Goal: Task Accomplishment & Management: Manage account settings

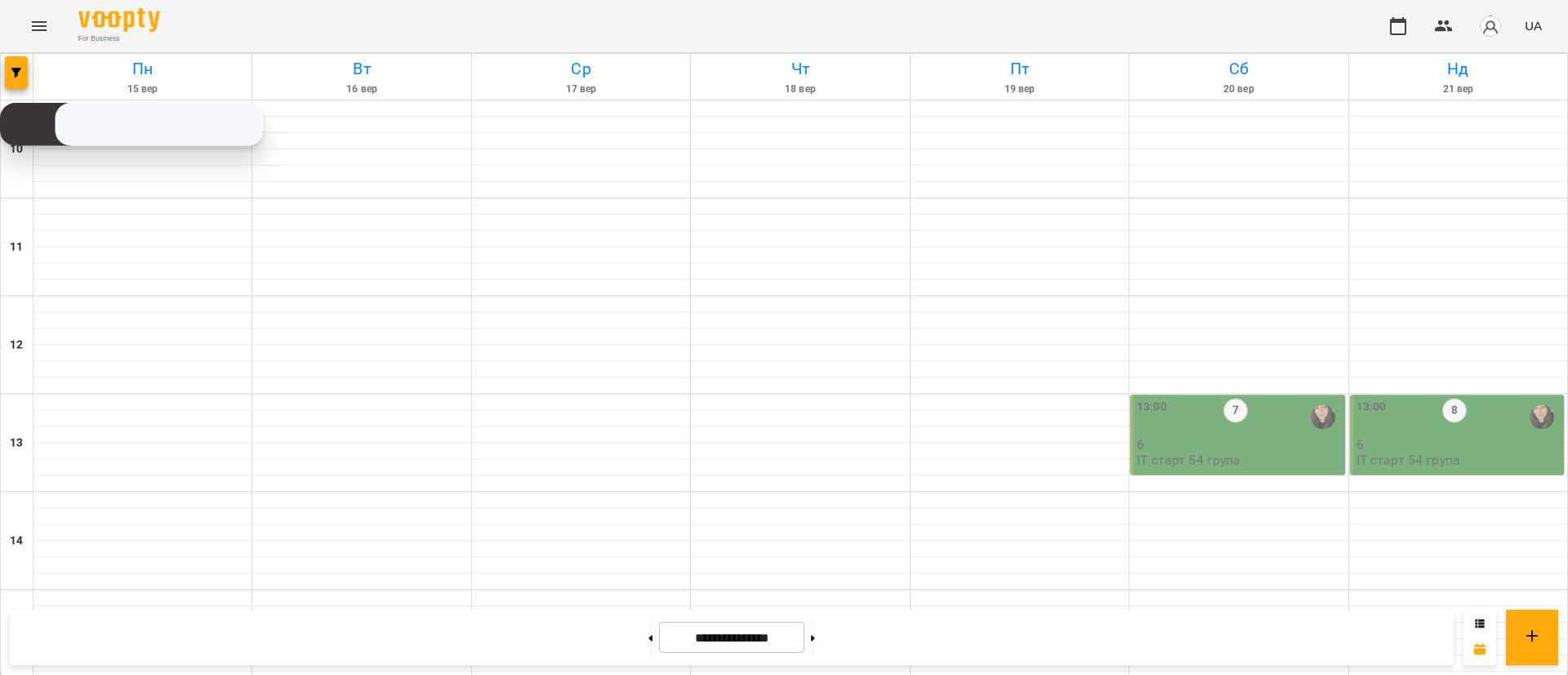
scroll to position [122, 0]
click at [17, 82] on button "button" at bounding box center [16, 72] width 22 height 32
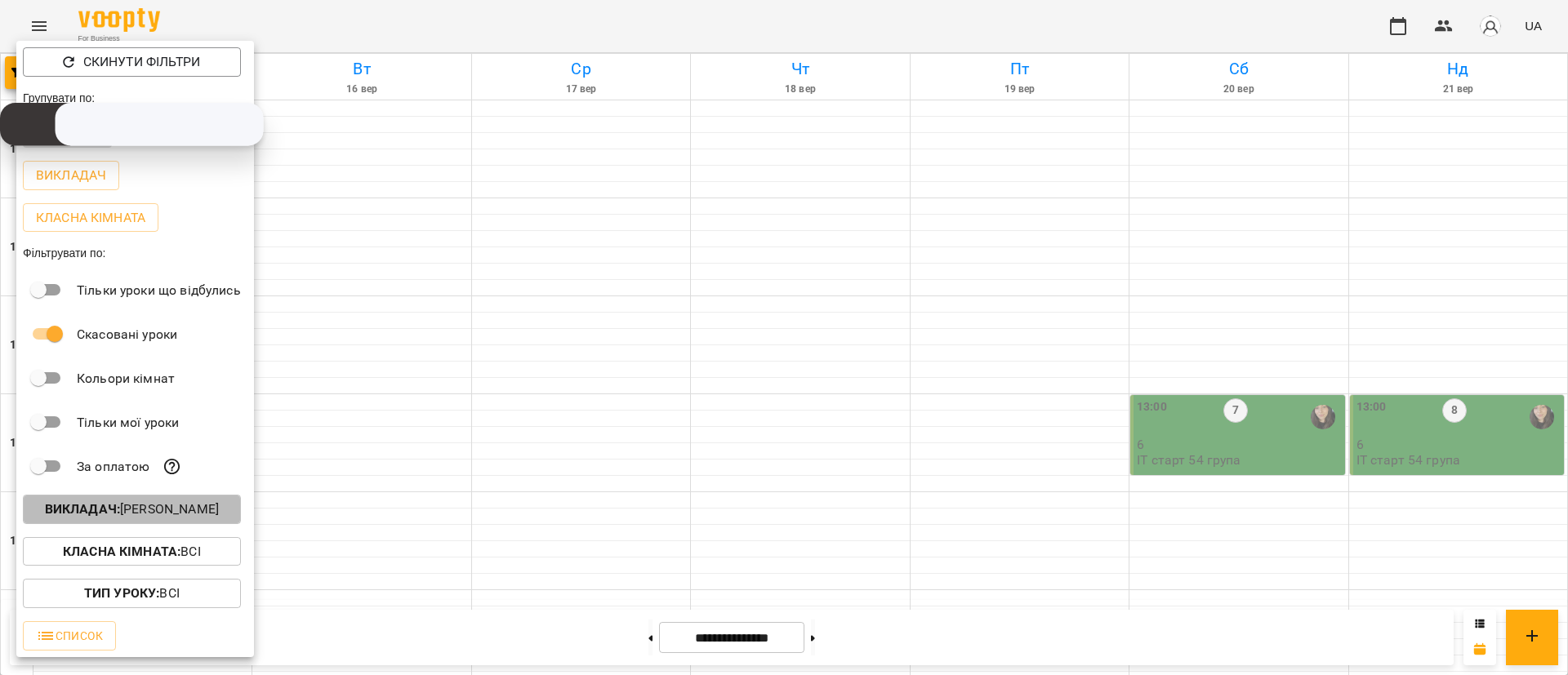
click at [171, 524] on button "Викладач : [PERSON_NAME]" at bounding box center [132, 509] width 218 height 29
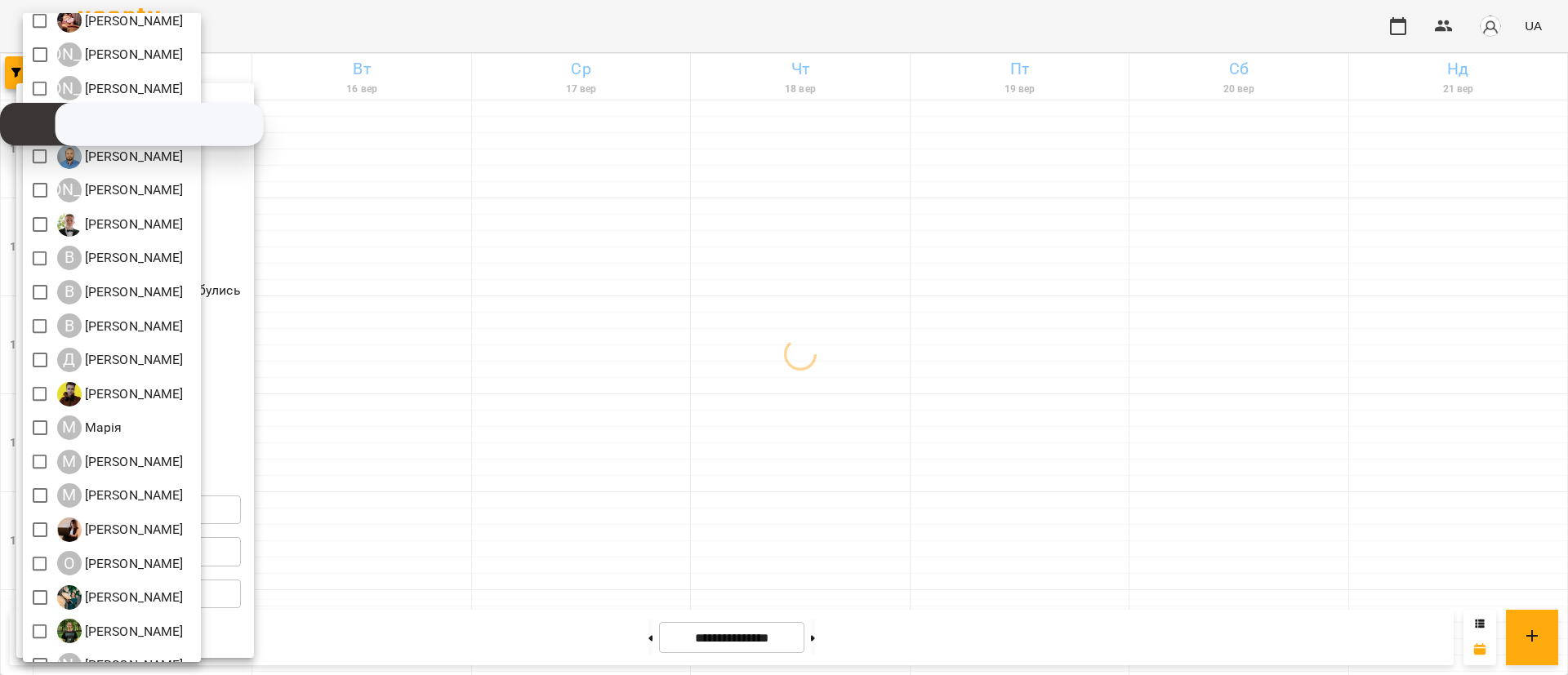
scroll to position [144, 0]
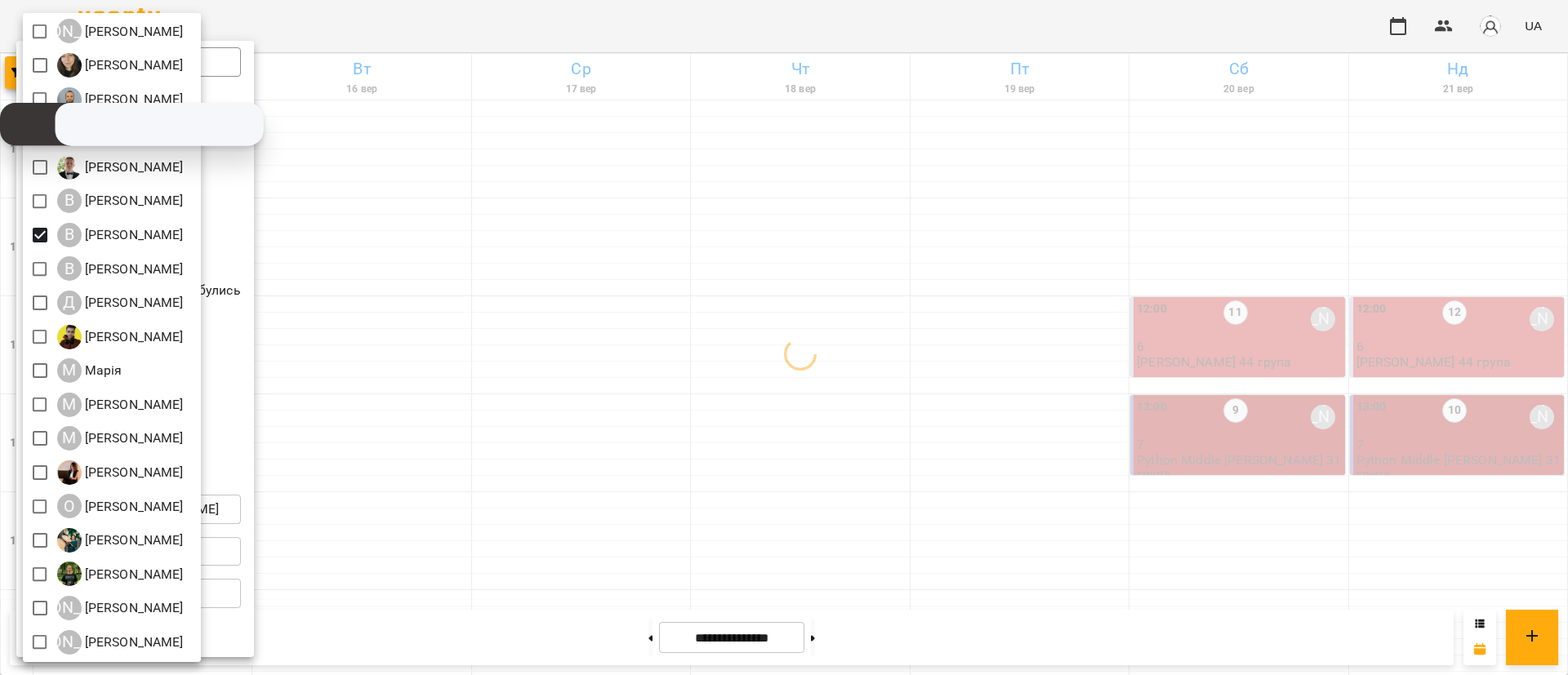
click at [480, 348] on div at bounding box center [784, 337] width 1568 height 675
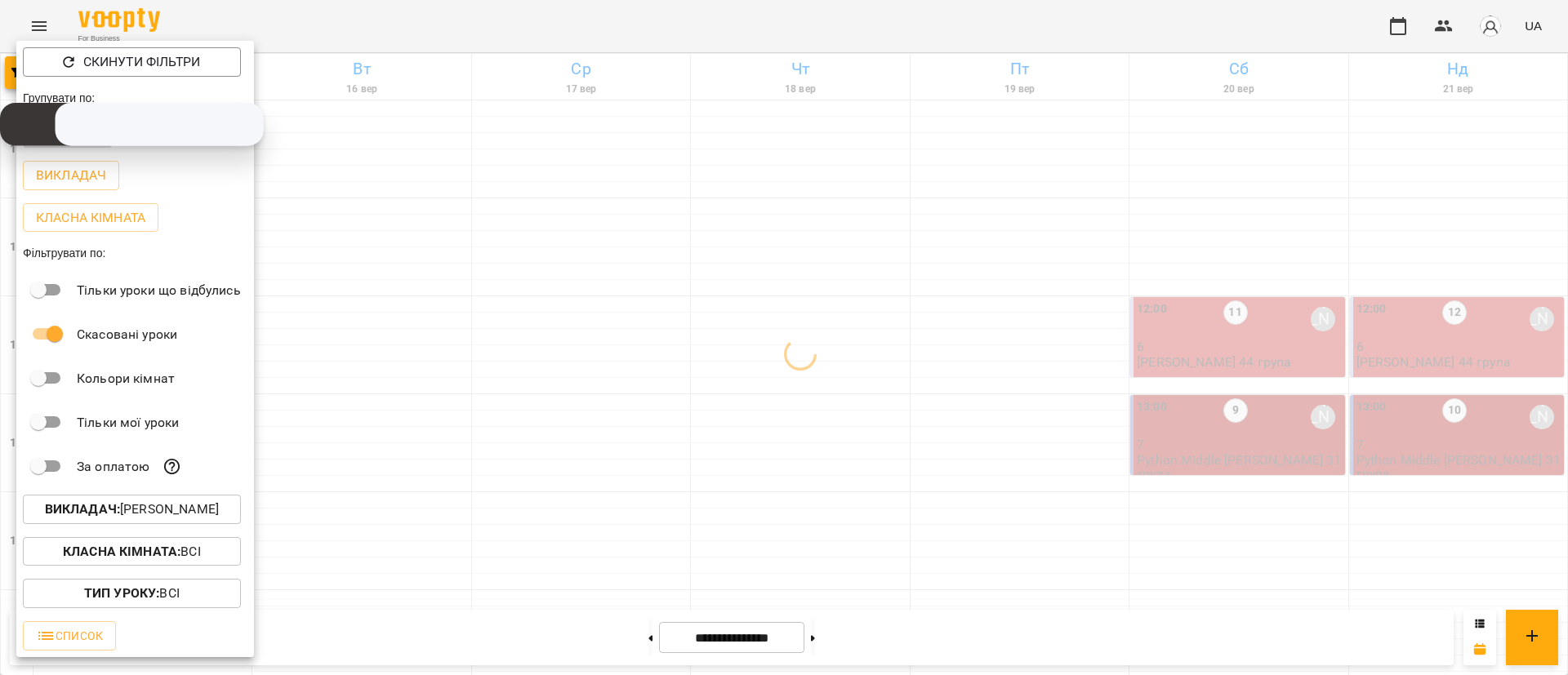
click at [480, 348] on div at bounding box center [784, 337] width 1568 height 675
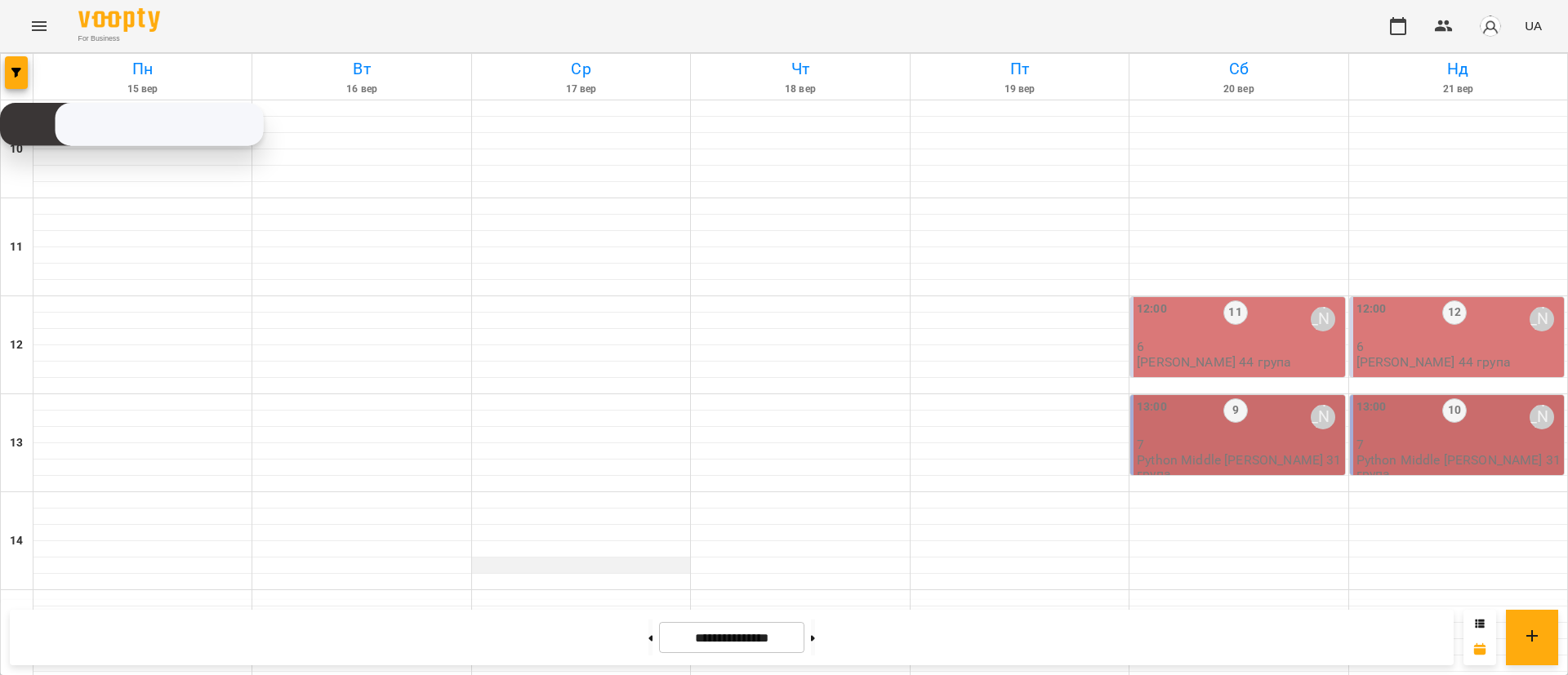
scroll to position [612, 0]
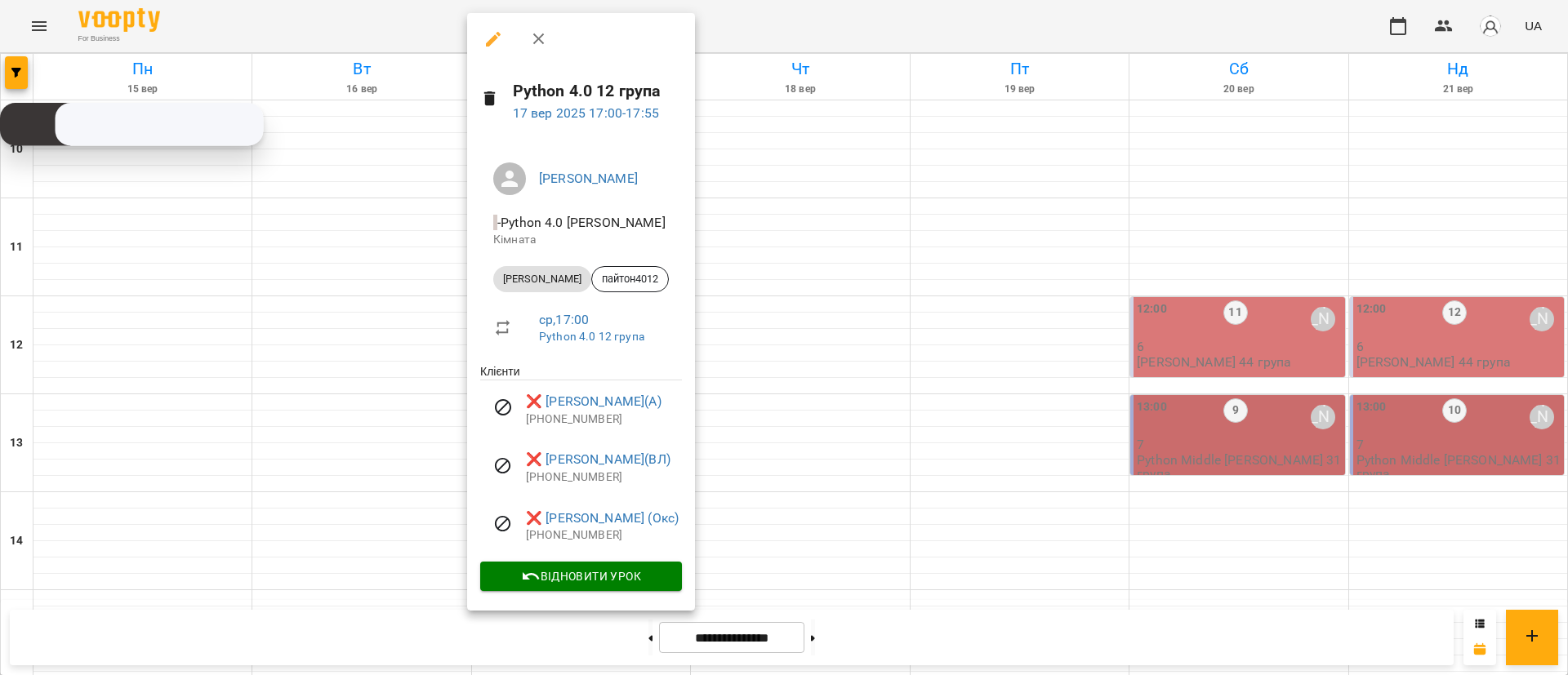
click at [210, 254] on div at bounding box center [784, 337] width 1568 height 675
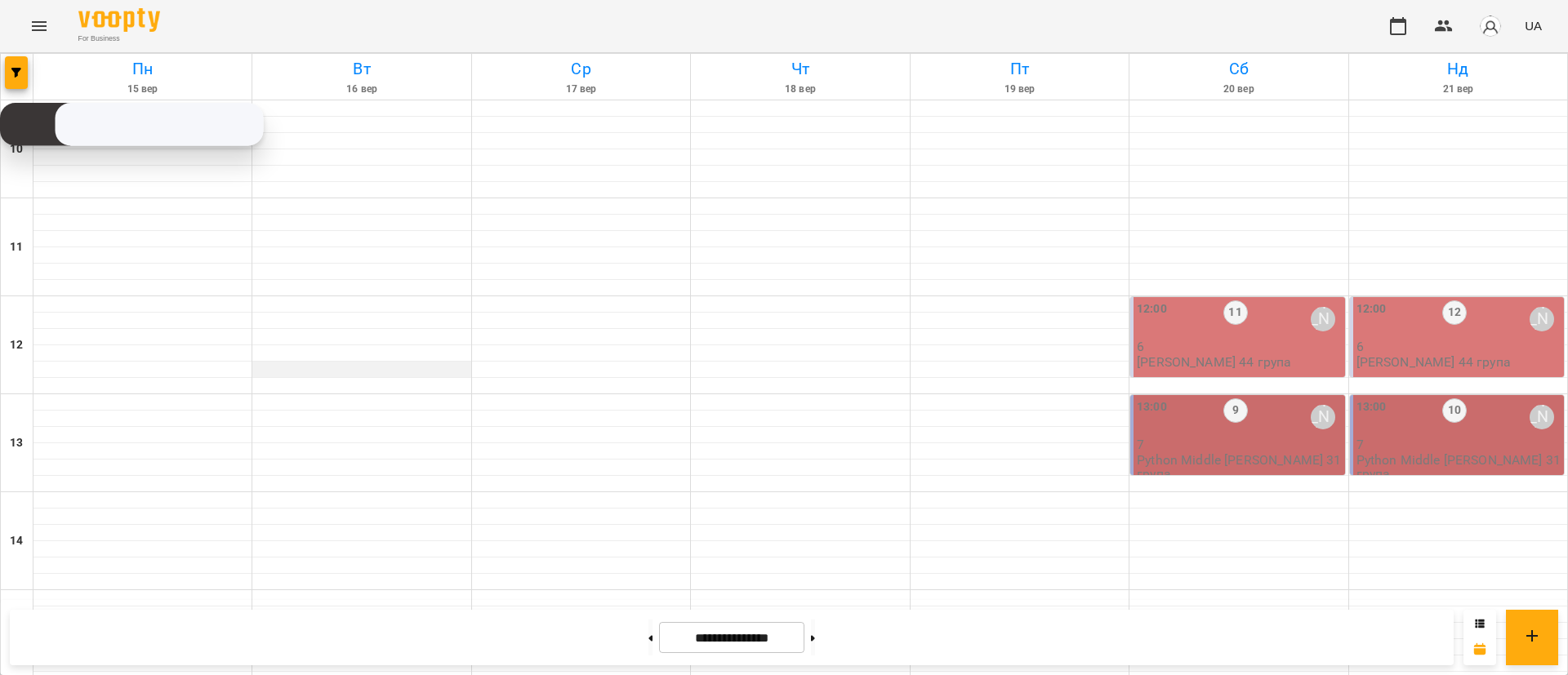
scroll to position [489, 0]
click at [649, 644] on button at bounding box center [650, 637] width 4 height 36
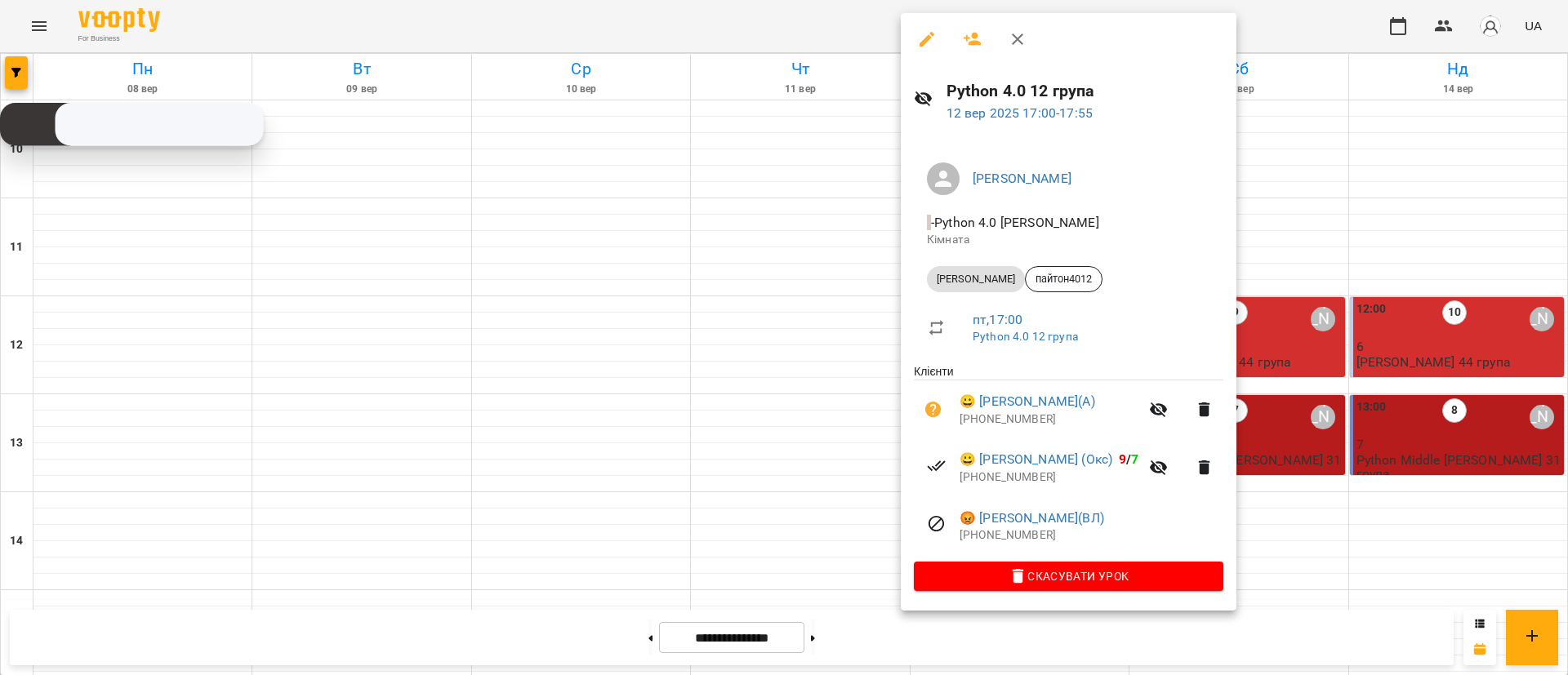
click at [167, 360] on div at bounding box center [784, 337] width 1568 height 675
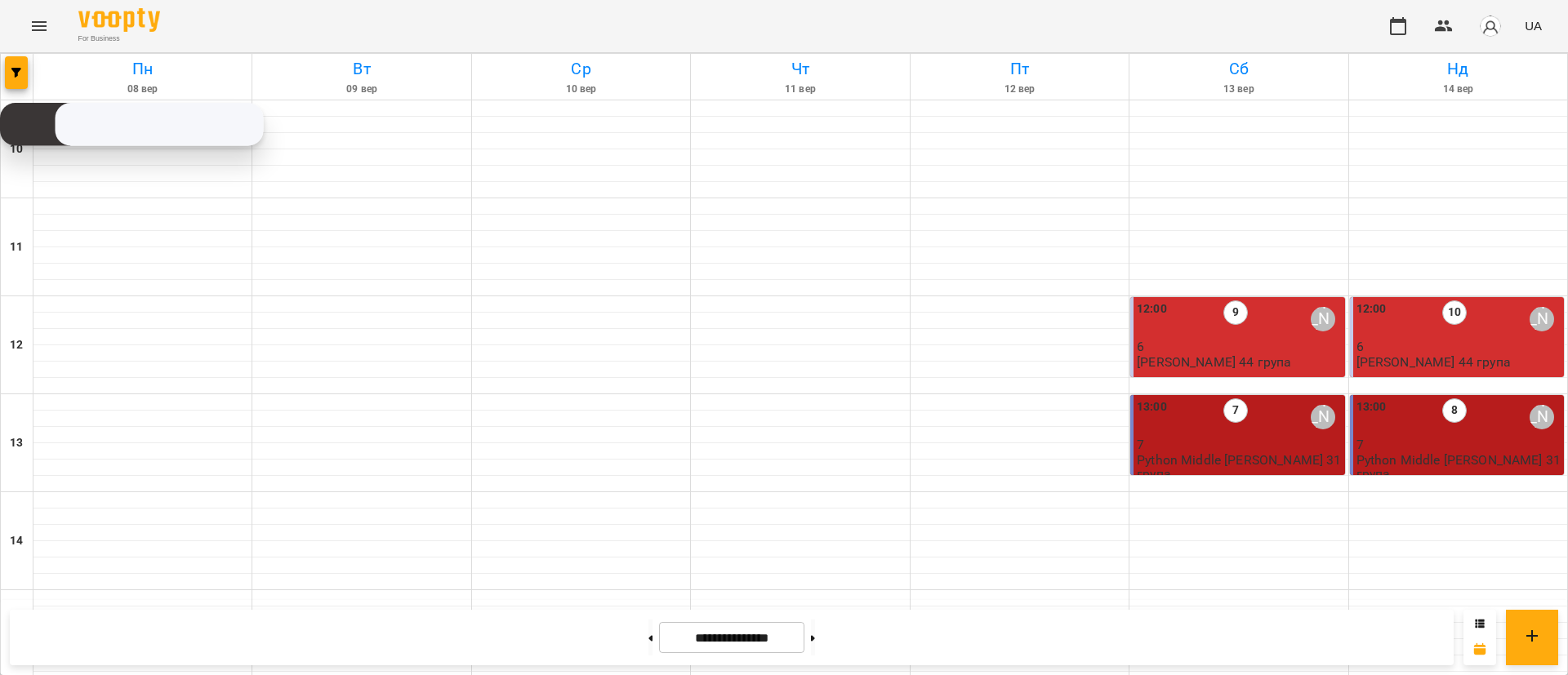
scroll to position [282, 0]
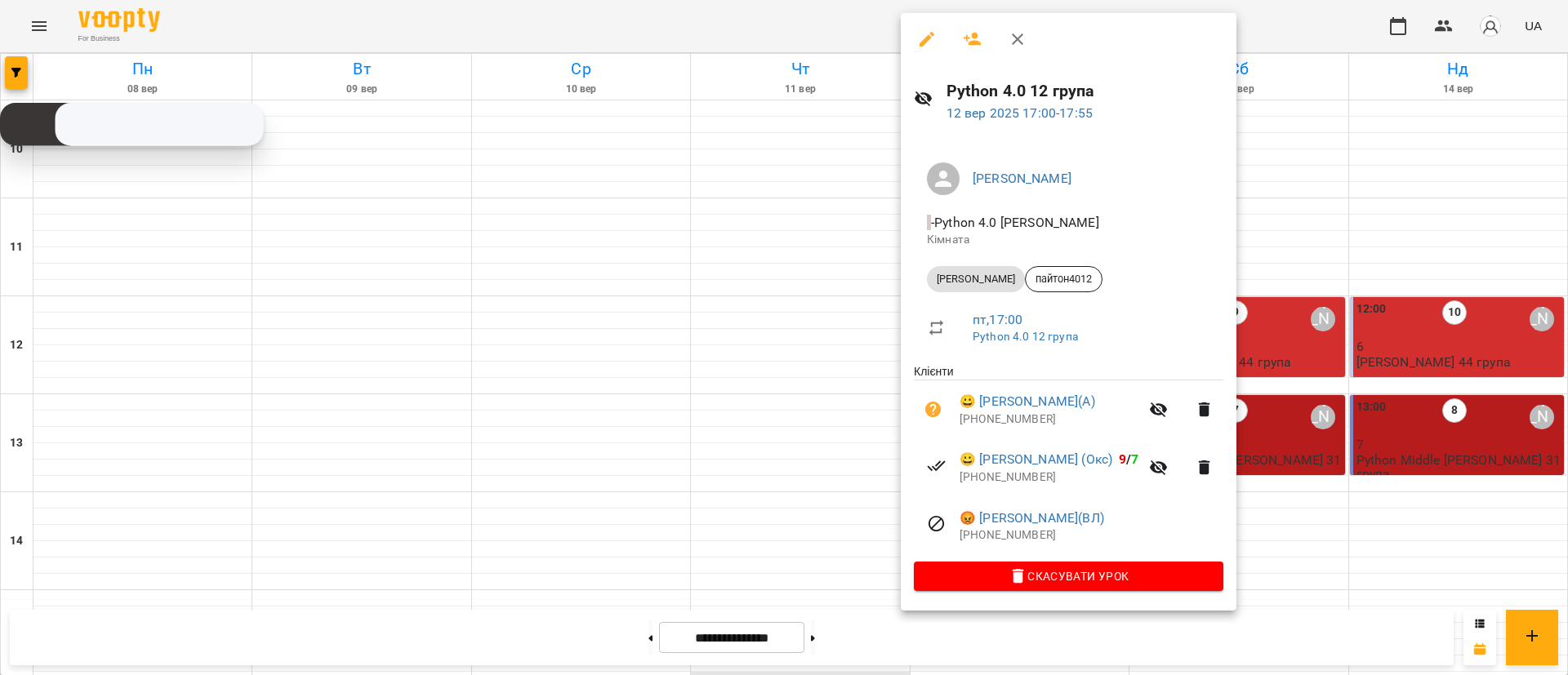
drag, startPoint x: 784, startPoint y: 404, endPoint x: 772, endPoint y: 404, distance: 12.0
click at [772, 404] on div at bounding box center [784, 337] width 1568 height 675
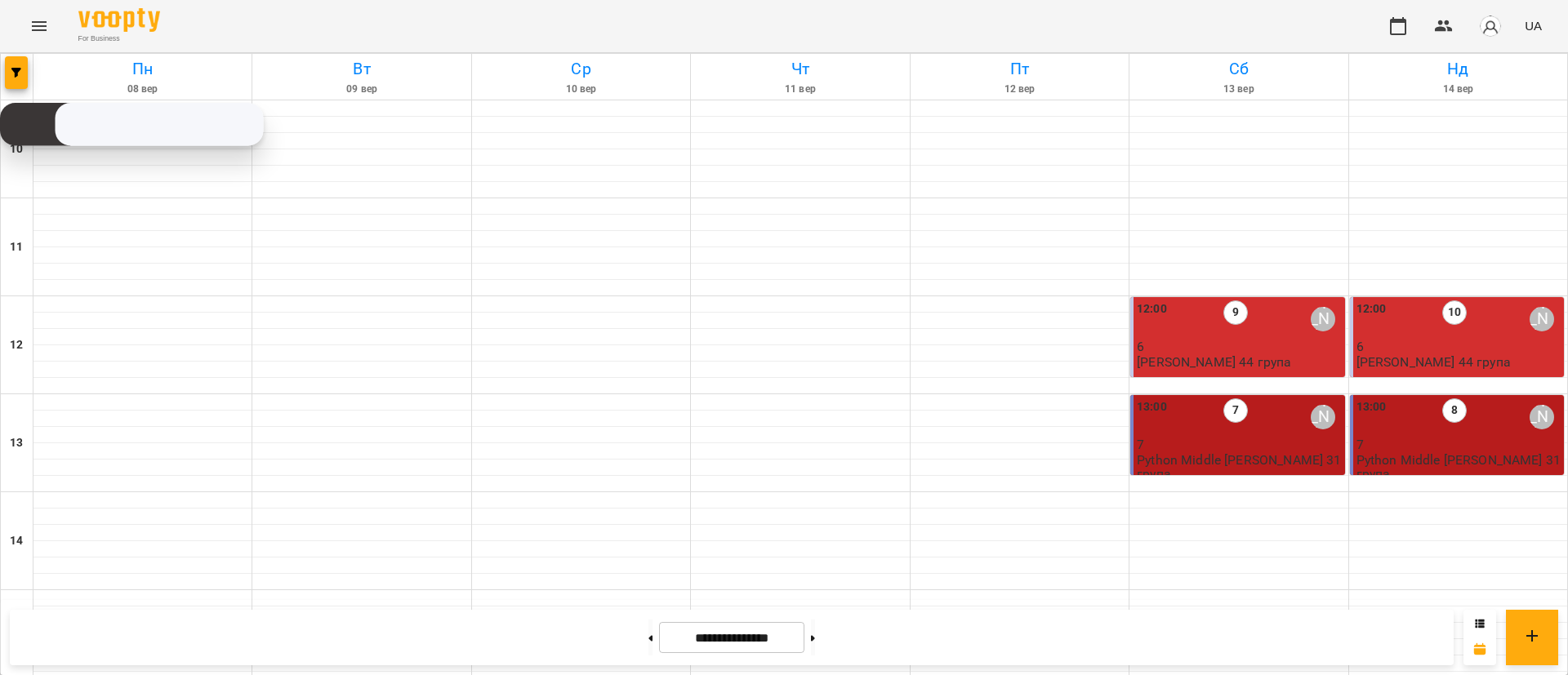
scroll to position [772, 0]
click at [815, 644] on button at bounding box center [813, 637] width 4 height 36
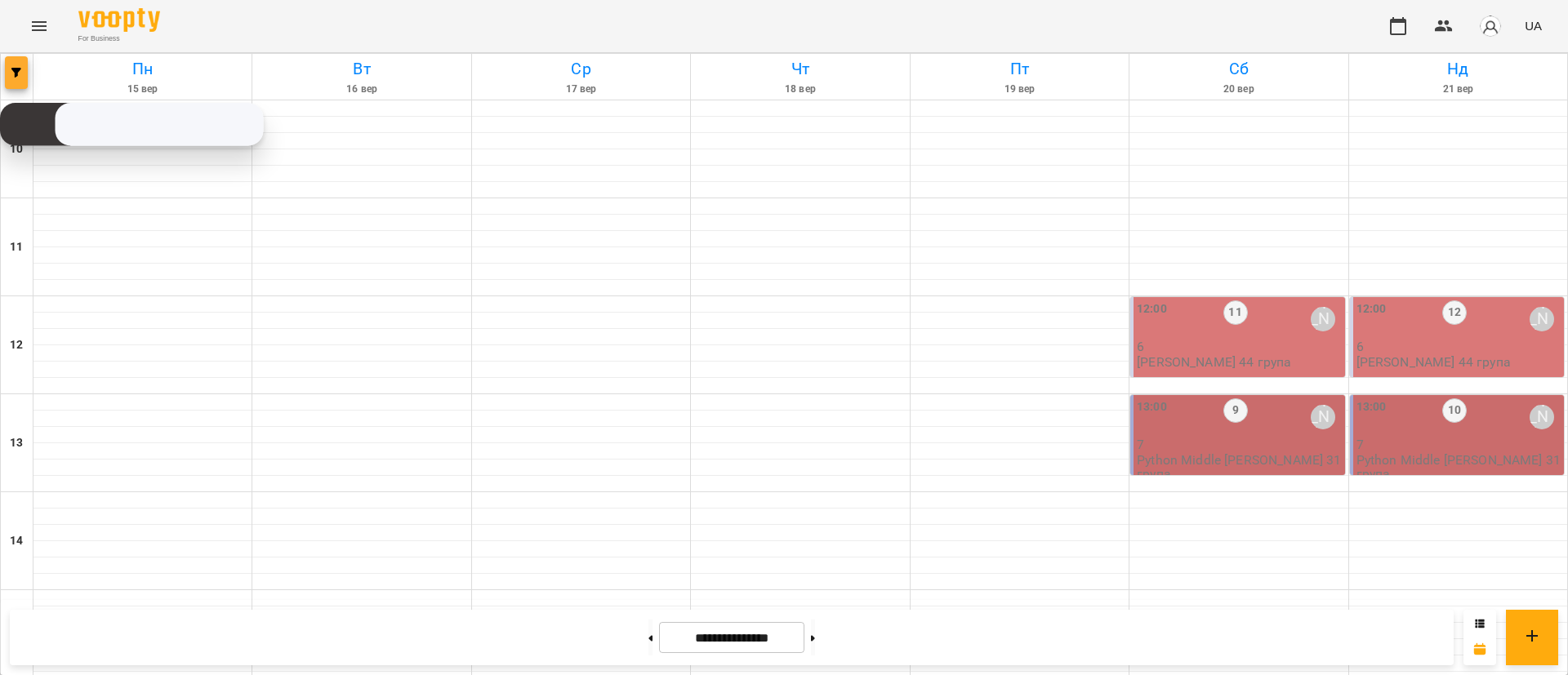
click at [23, 82] on button "button" at bounding box center [16, 72] width 22 height 32
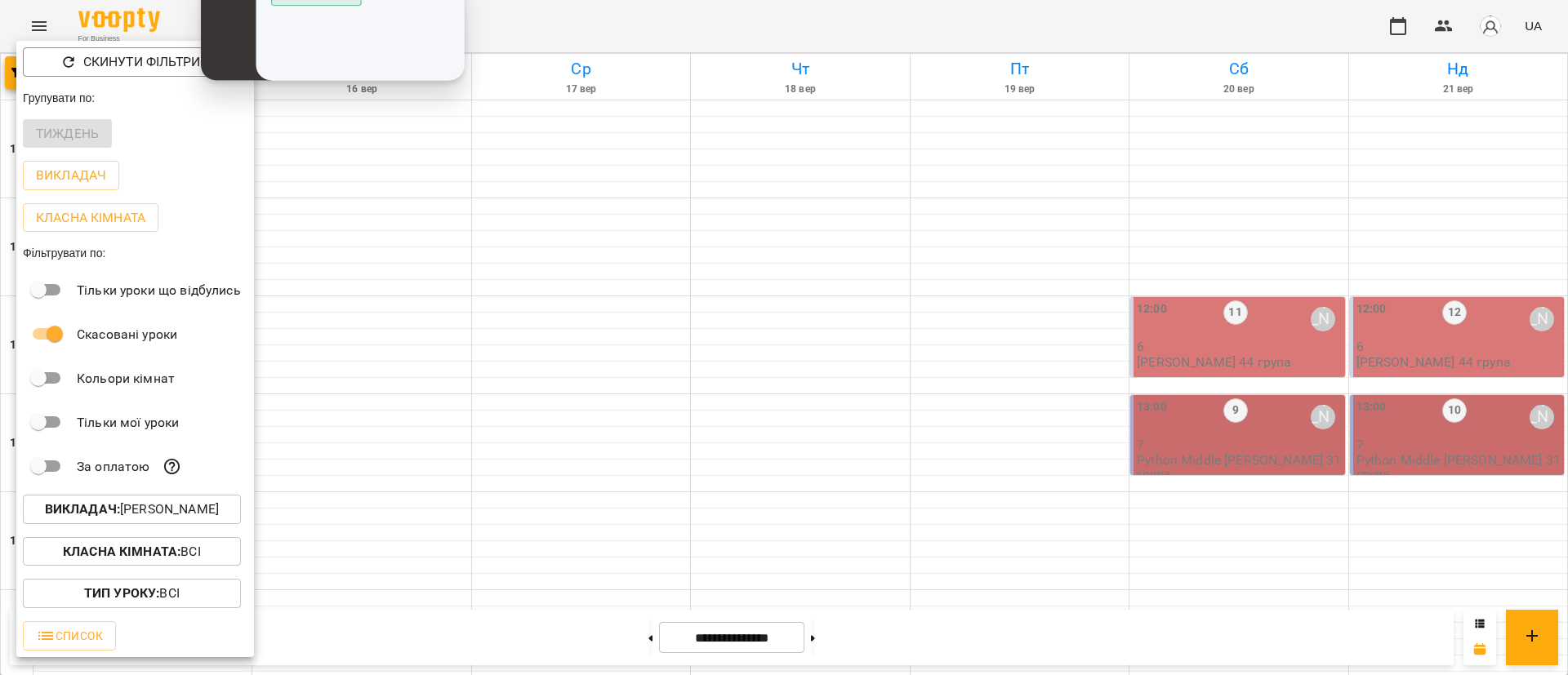
drag, startPoint x: 92, startPoint y: 151, endPoint x: 323, endPoint y: 45, distance: 254.2
click at [0, 0] on div "Скопійовано в буфер обміну 1 2 ABC 3 DEF 4 GHI 5 JKL 6 MNO 7 PQRS 8 TUV 9 WXYZ …" at bounding box center [0, 0] width 0 height 0
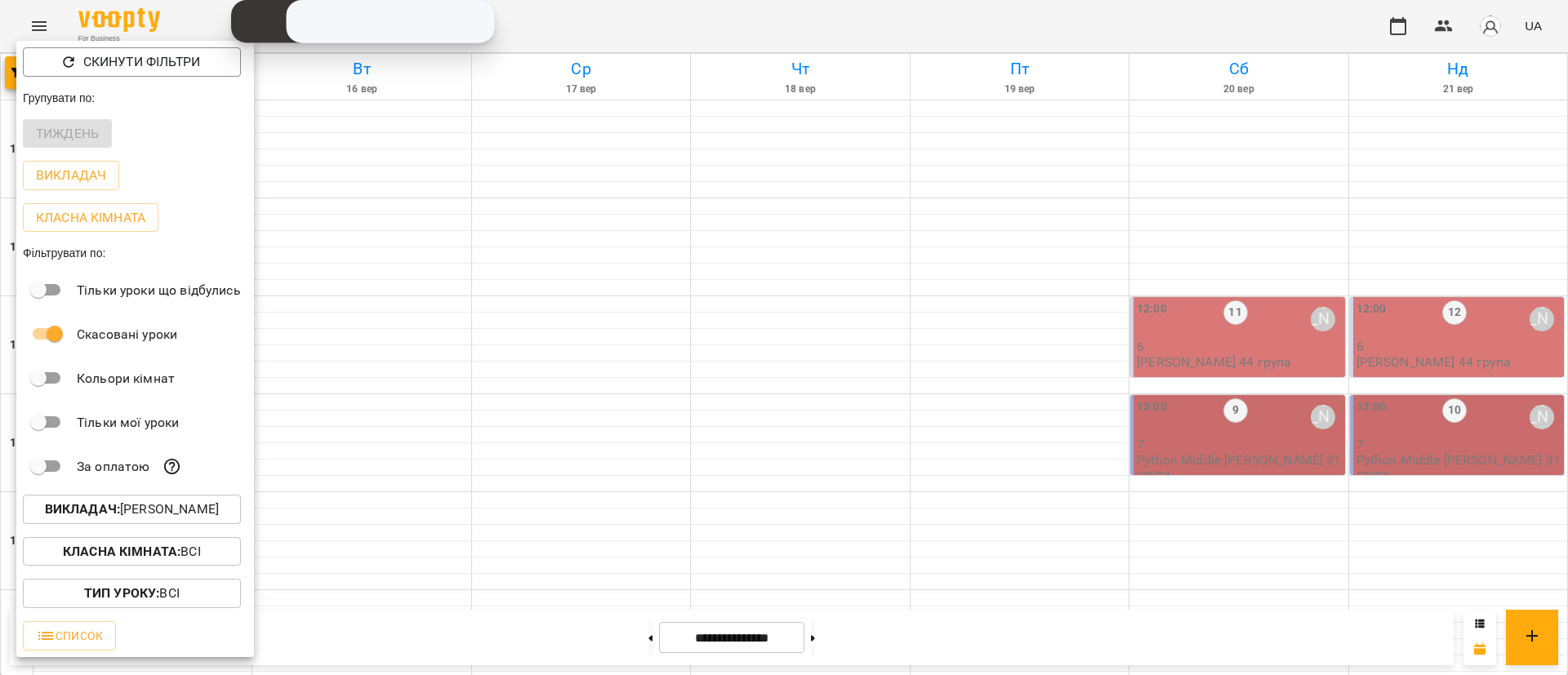
click at [208, 529] on div "Викладач : [PERSON_NAME]" at bounding box center [135, 509] width 237 height 42
click at [195, 524] on button "Викладач : [PERSON_NAME]" at bounding box center [132, 509] width 218 height 29
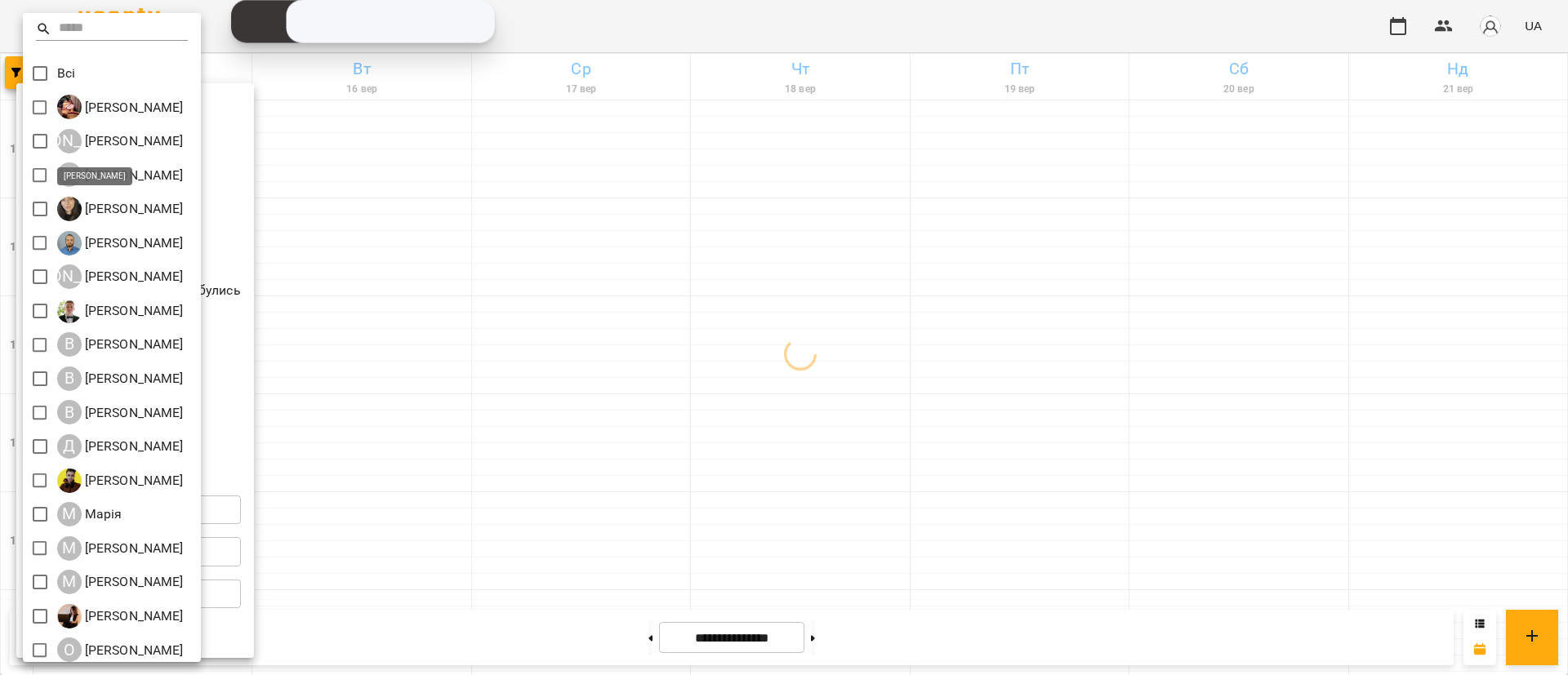
scroll to position [122, 0]
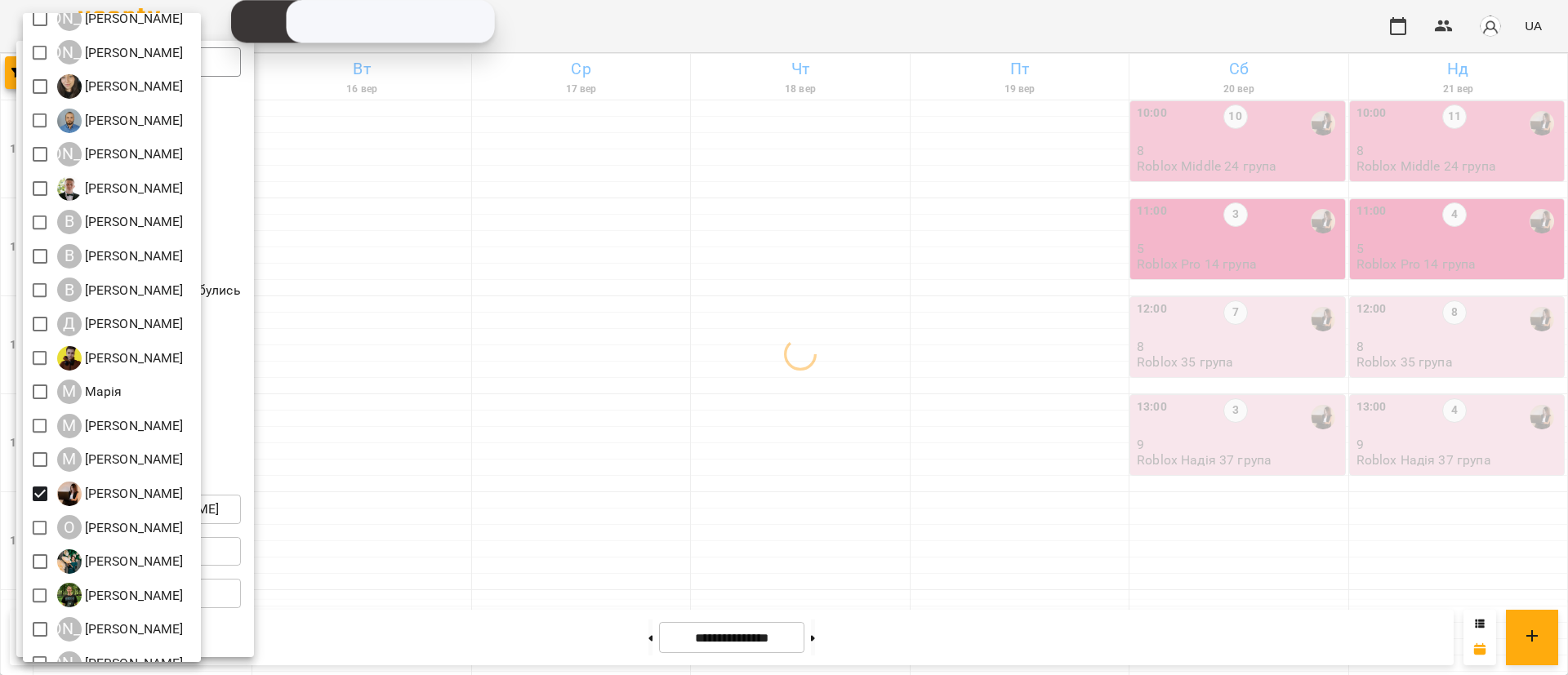
drag, startPoint x: 426, startPoint y: 541, endPoint x: 436, endPoint y: 541, distance: 10.0
click at [436, 541] on div at bounding box center [784, 337] width 1568 height 675
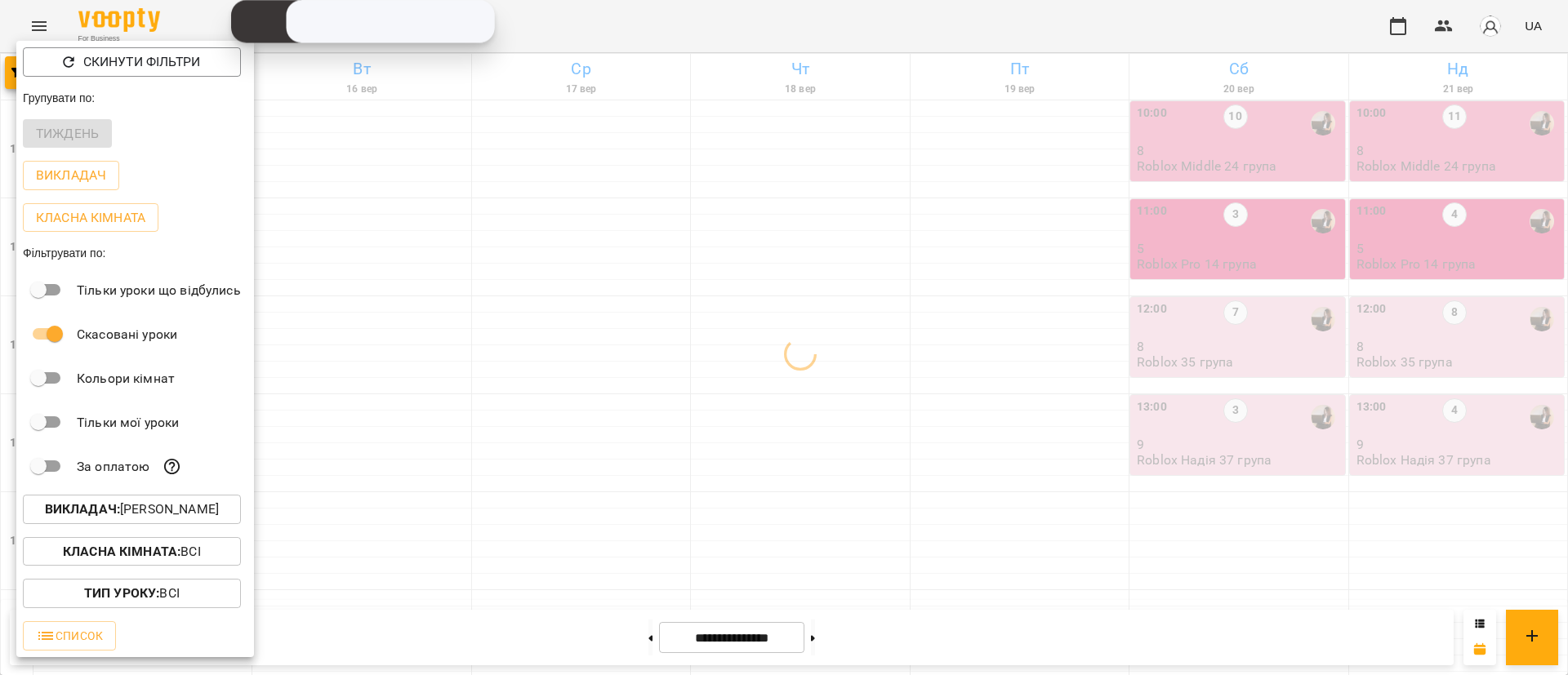
click at [436, 541] on div at bounding box center [784, 337] width 1568 height 675
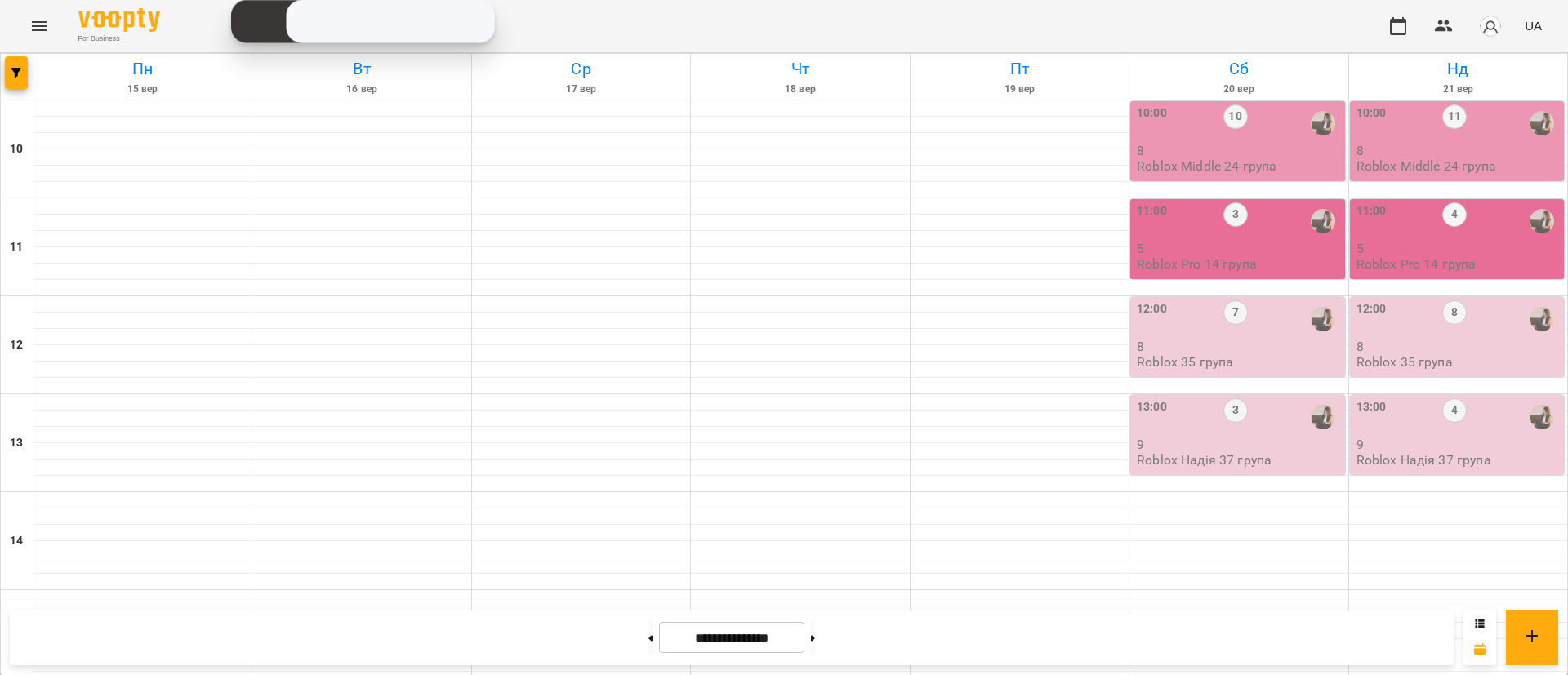
scroll to position [527, 0]
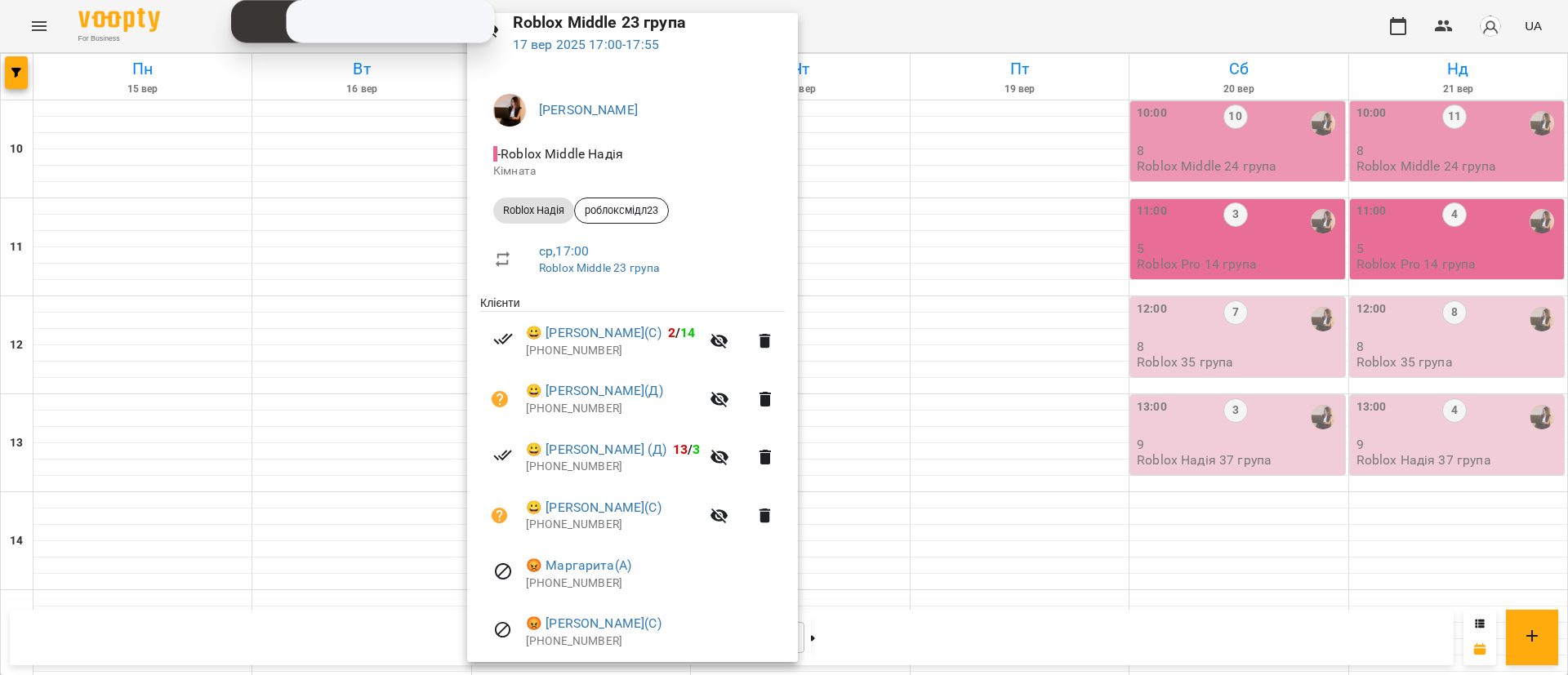
scroll to position [125, 0]
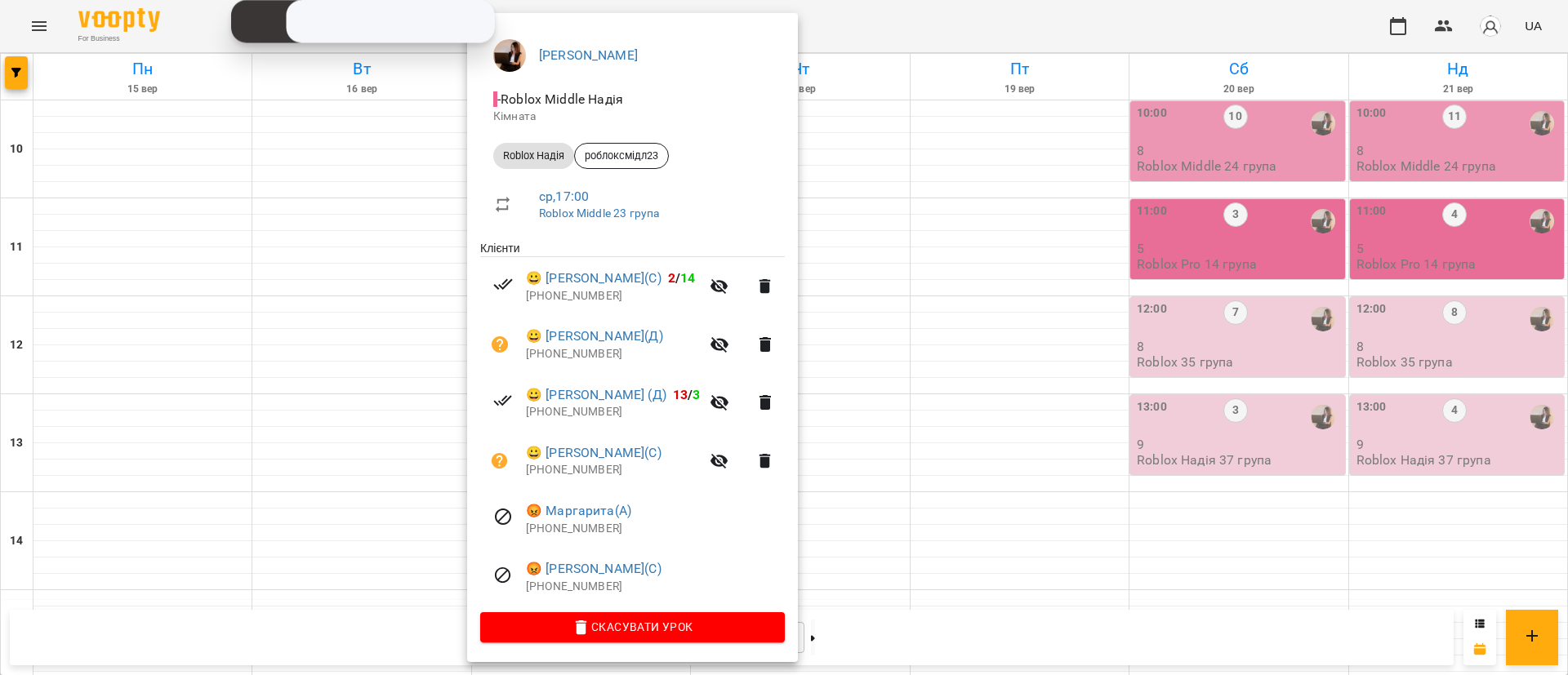
click at [166, 315] on div at bounding box center [784, 337] width 1568 height 675
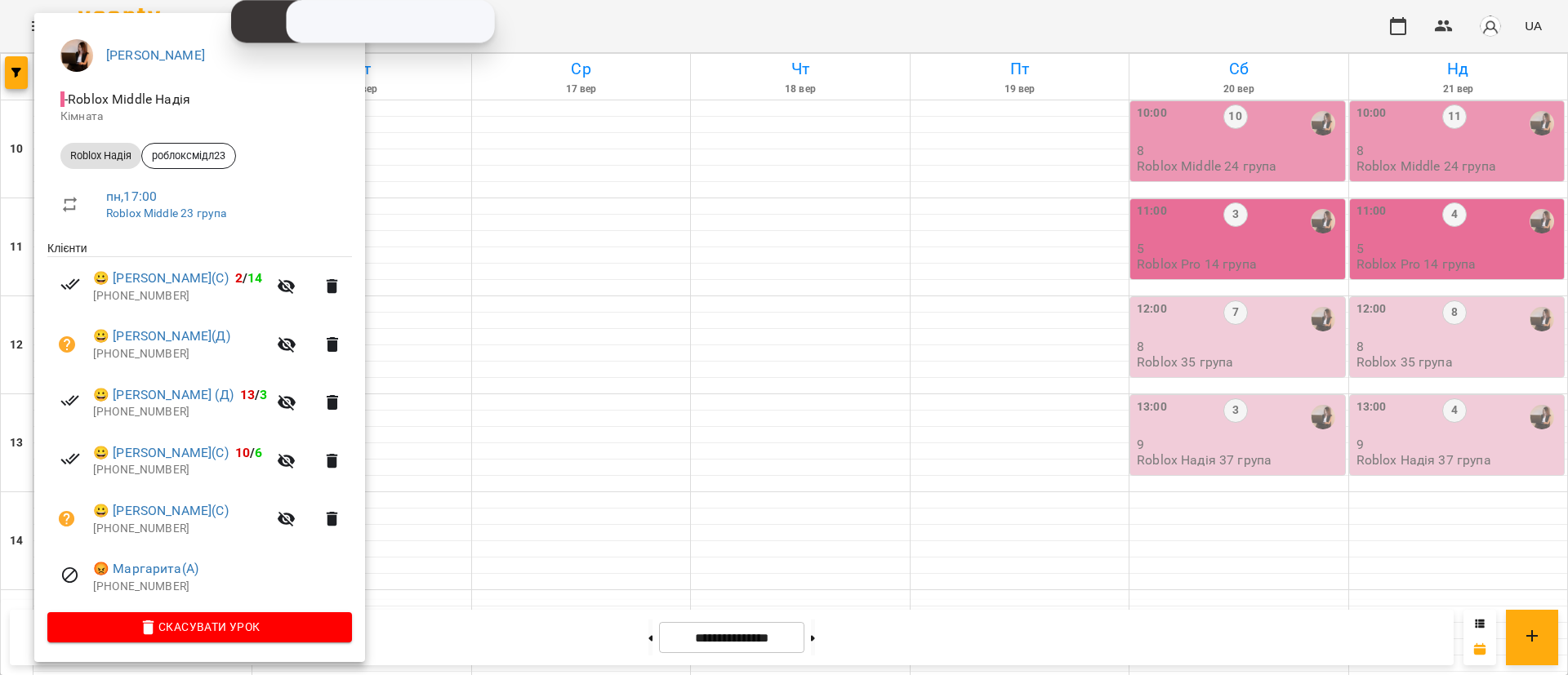
click at [585, 186] on div at bounding box center [784, 337] width 1568 height 675
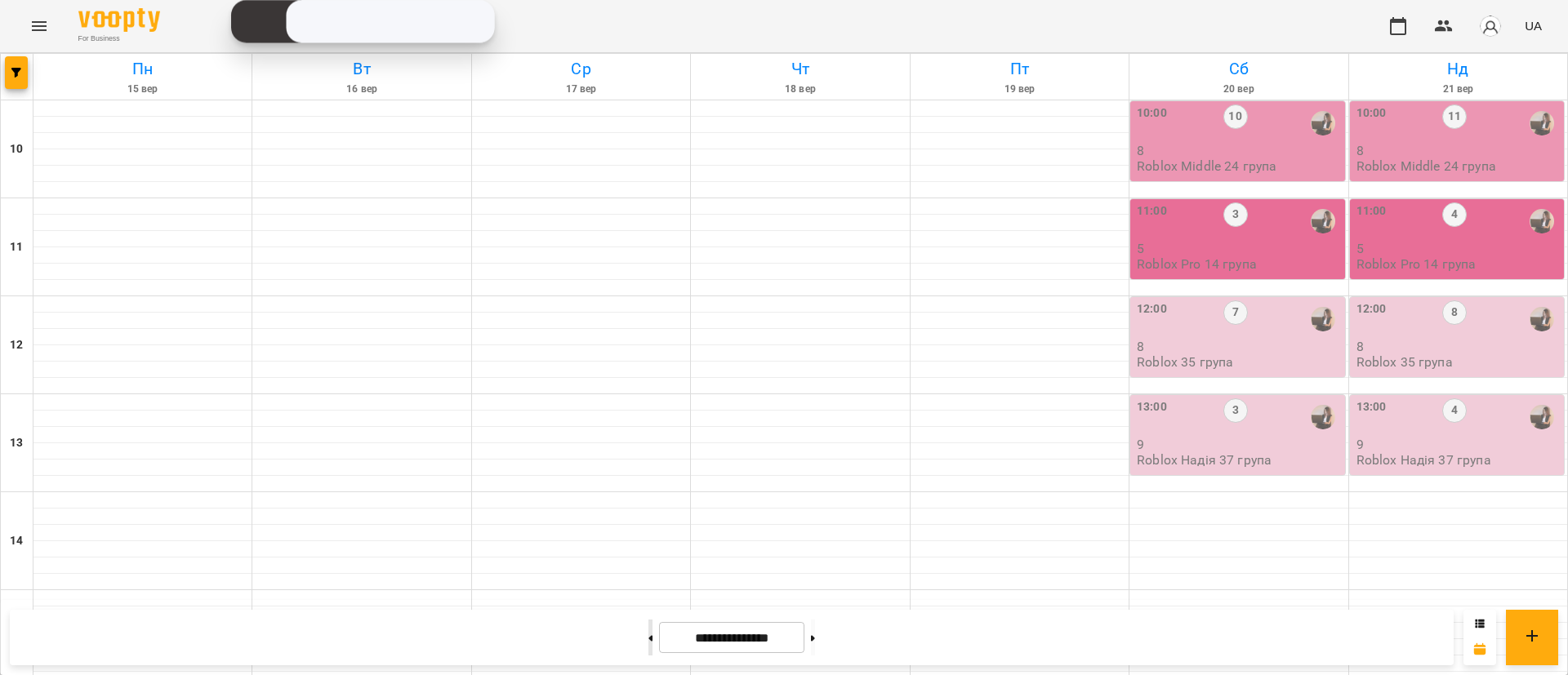
click at [649, 632] on button at bounding box center [650, 637] width 4 height 36
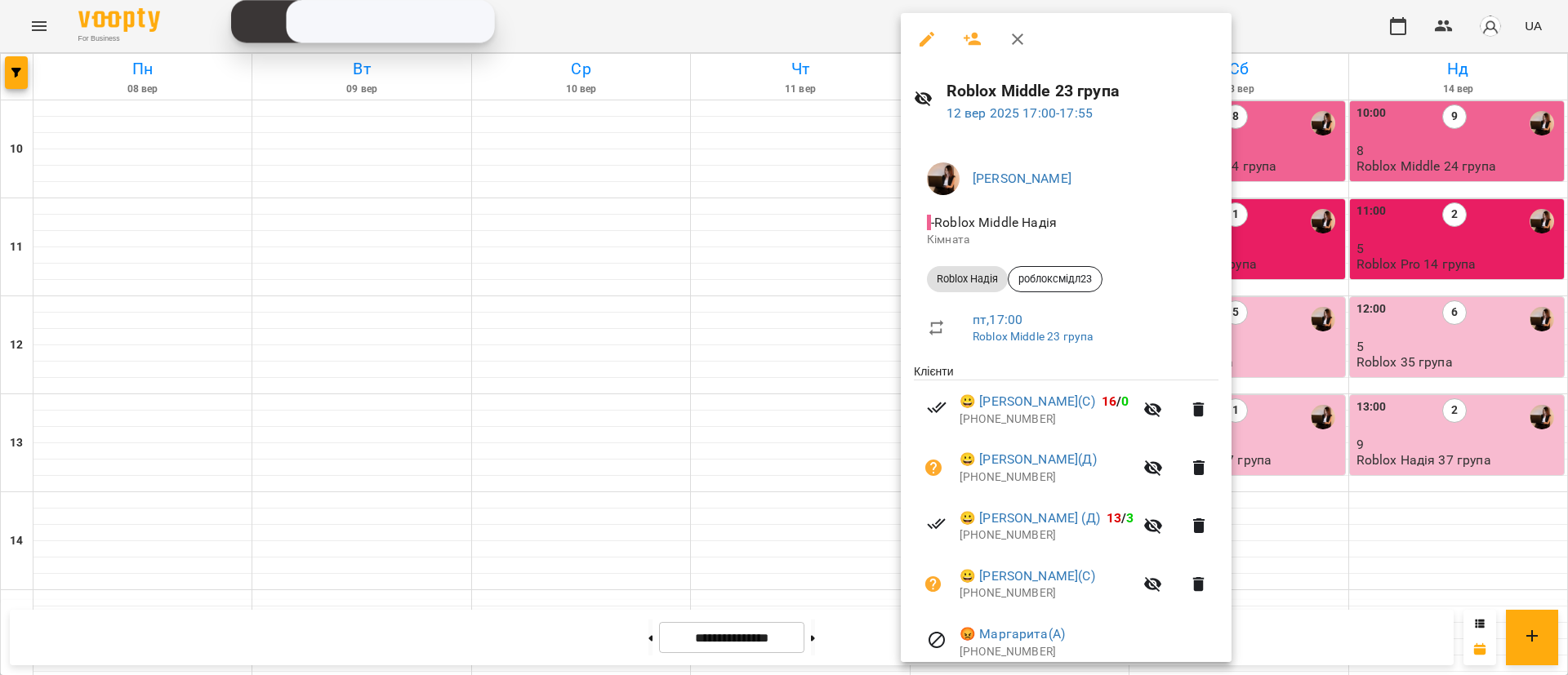
click at [157, 331] on div at bounding box center [784, 337] width 1568 height 675
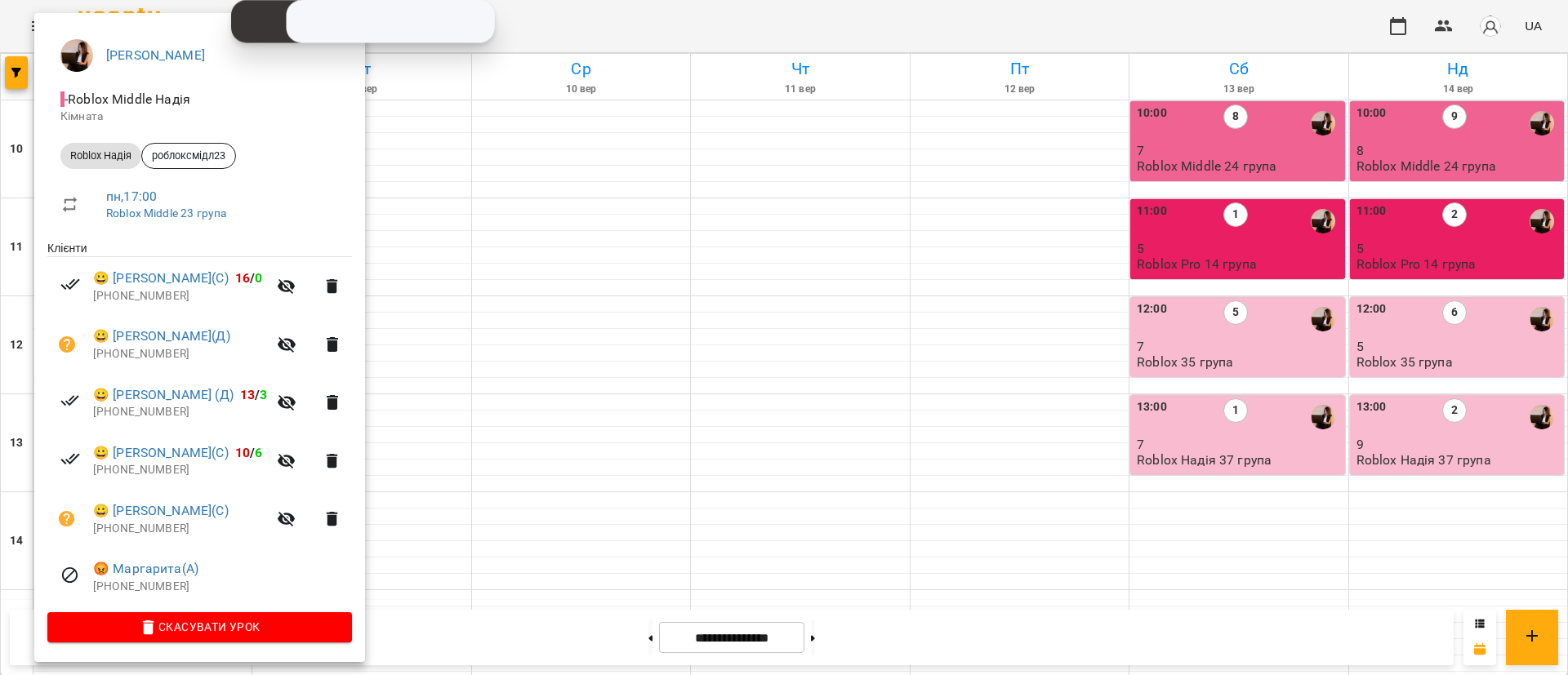
click at [615, 396] on div at bounding box center [784, 337] width 1568 height 675
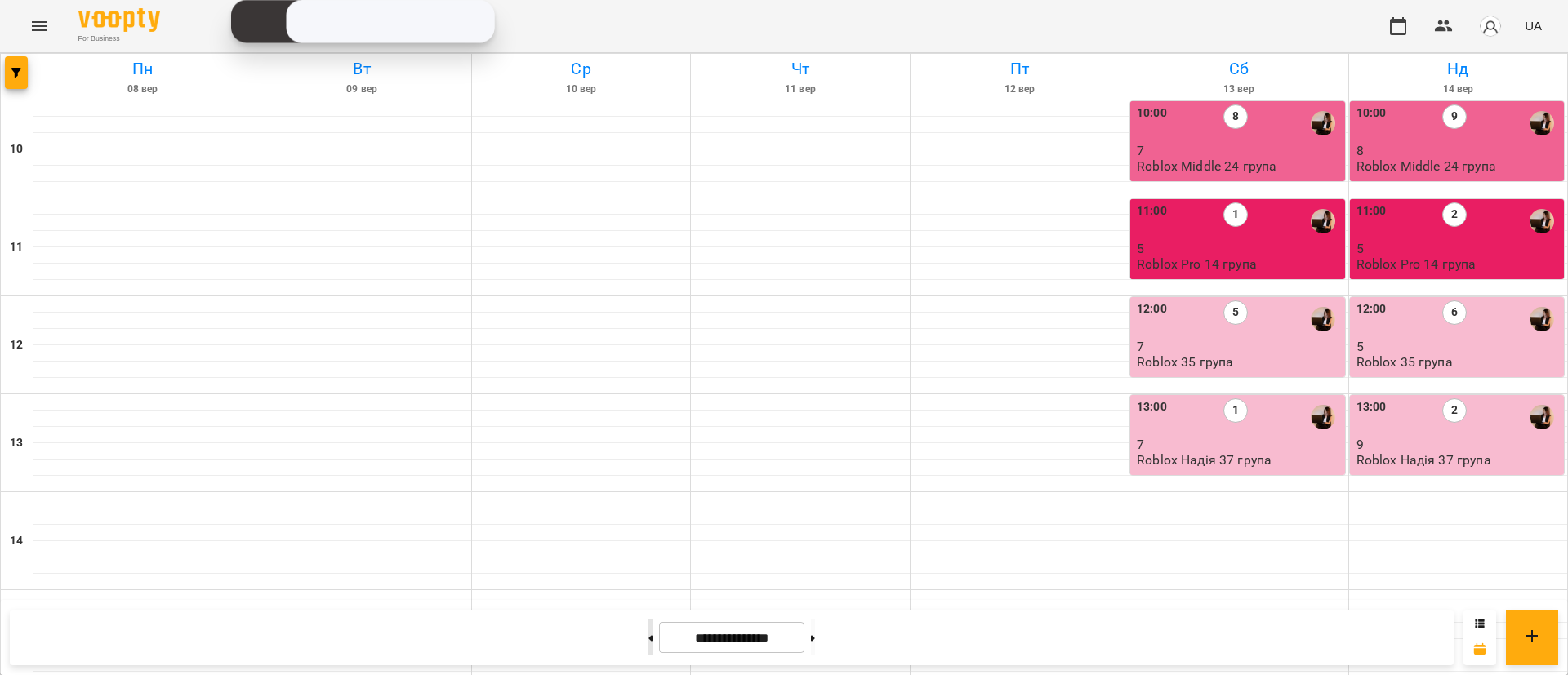
click at [649, 649] on button at bounding box center [650, 637] width 4 height 36
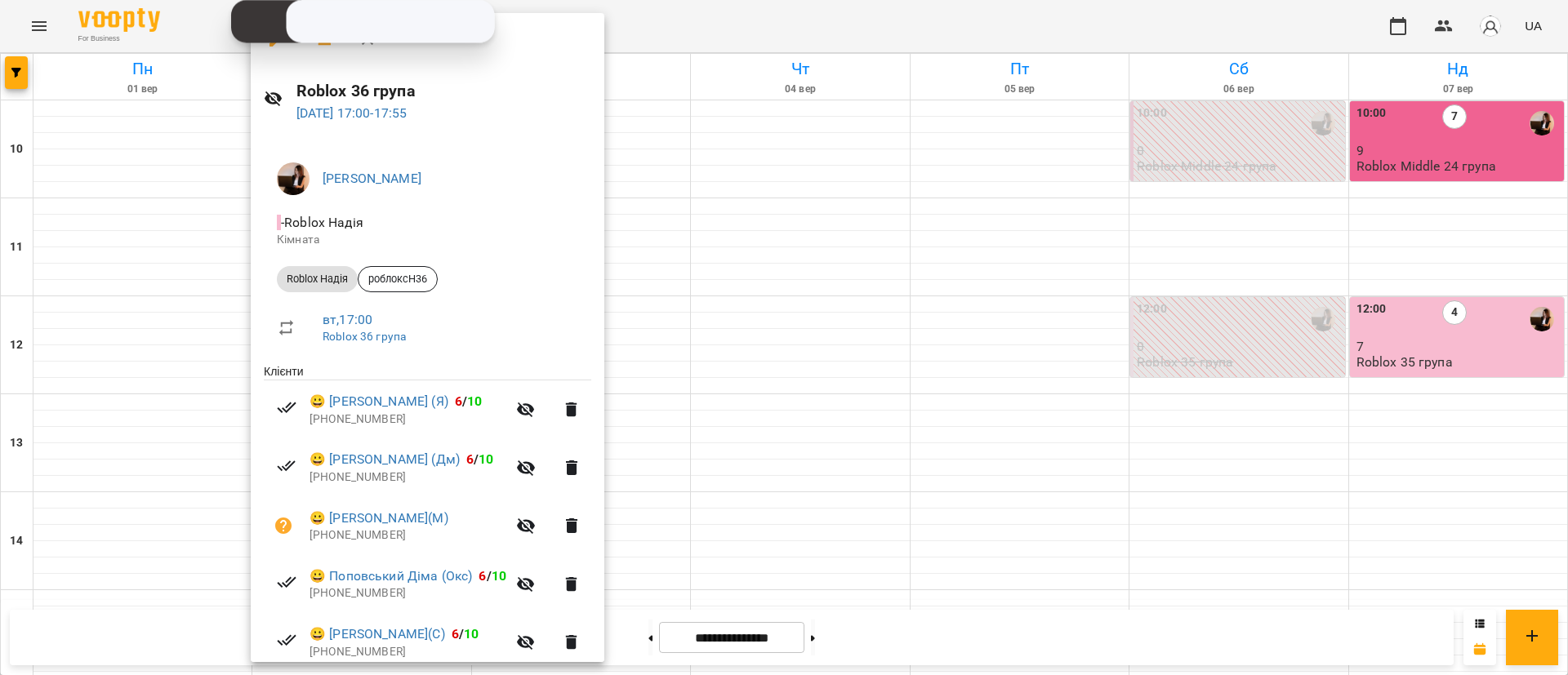
click at [144, 310] on div at bounding box center [784, 337] width 1568 height 675
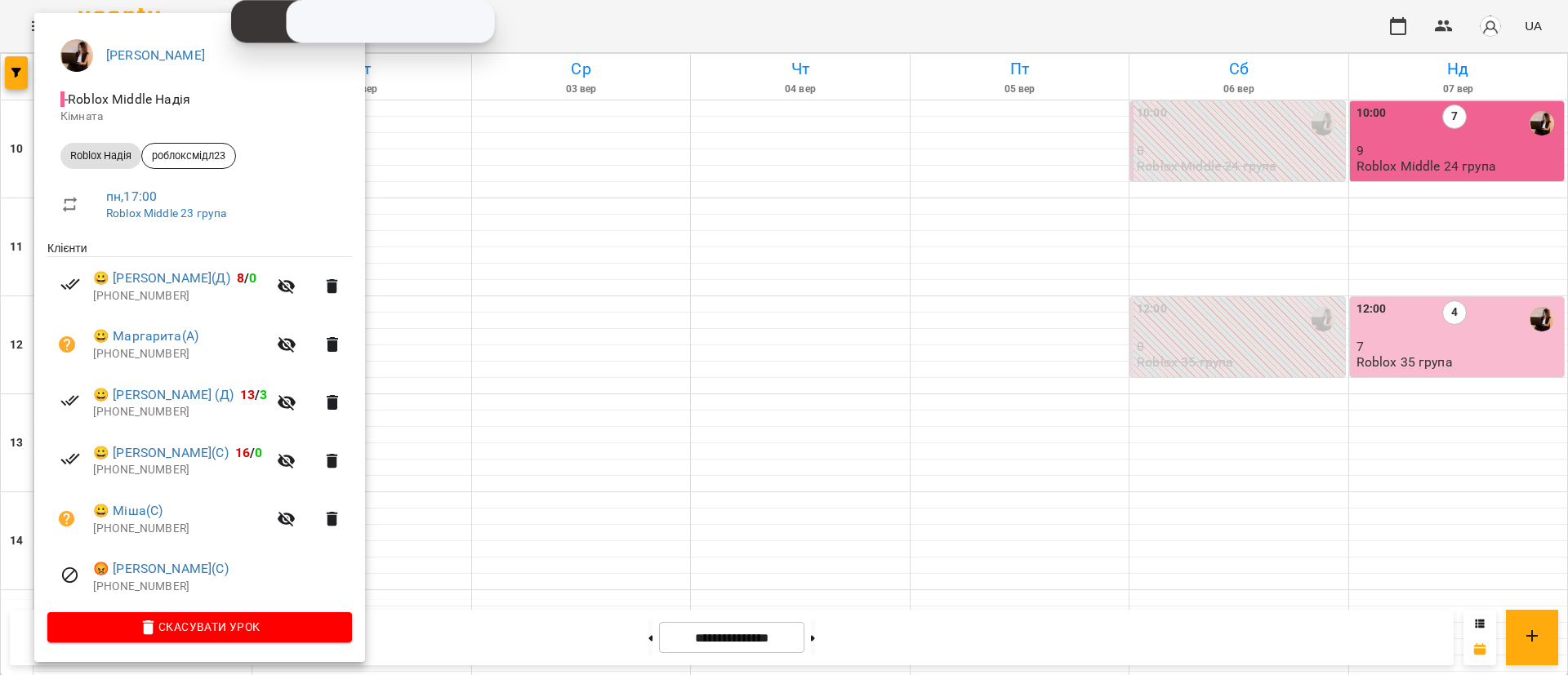
click at [560, 326] on div at bounding box center [784, 337] width 1568 height 675
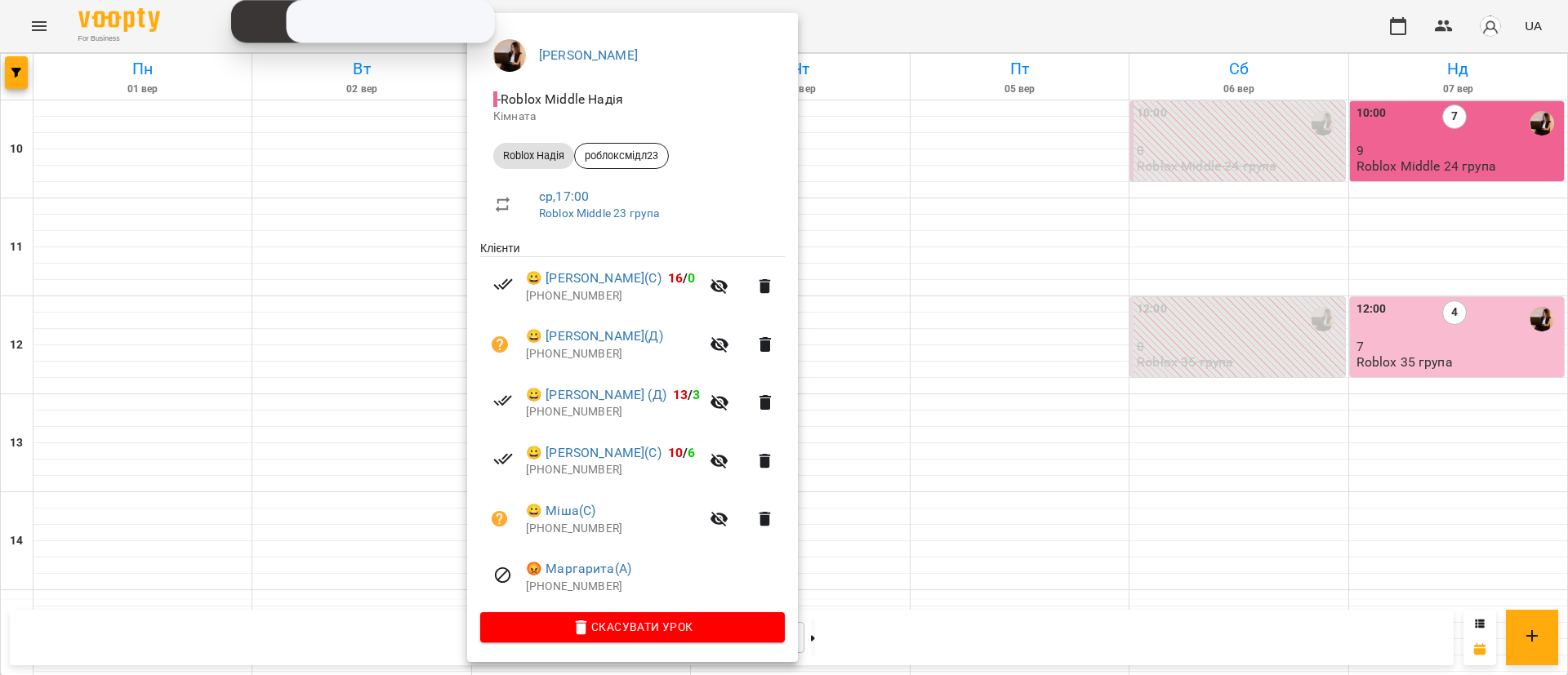
click at [1194, 459] on div at bounding box center [784, 337] width 1568 height 675
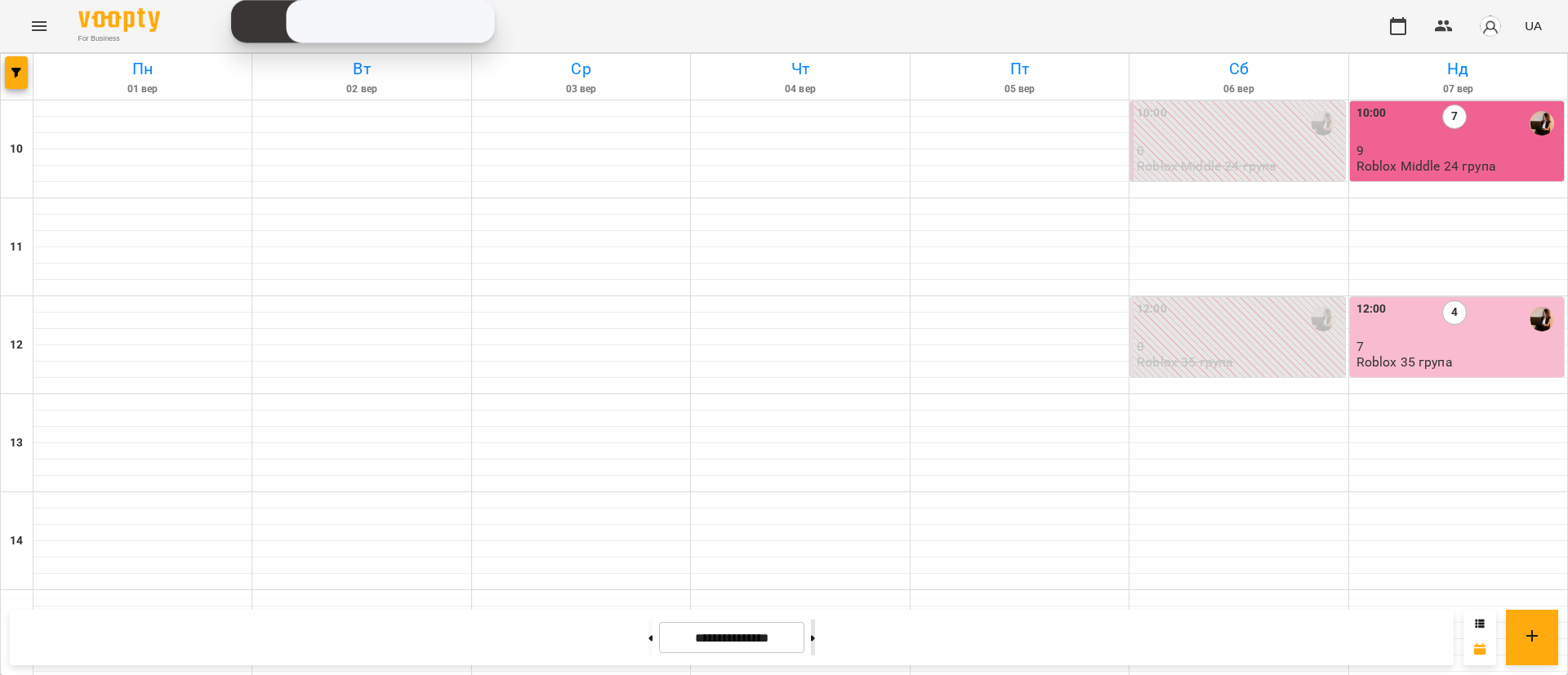
click at [815, 645] on button at bounding box center [813, 637] width 4 height 36
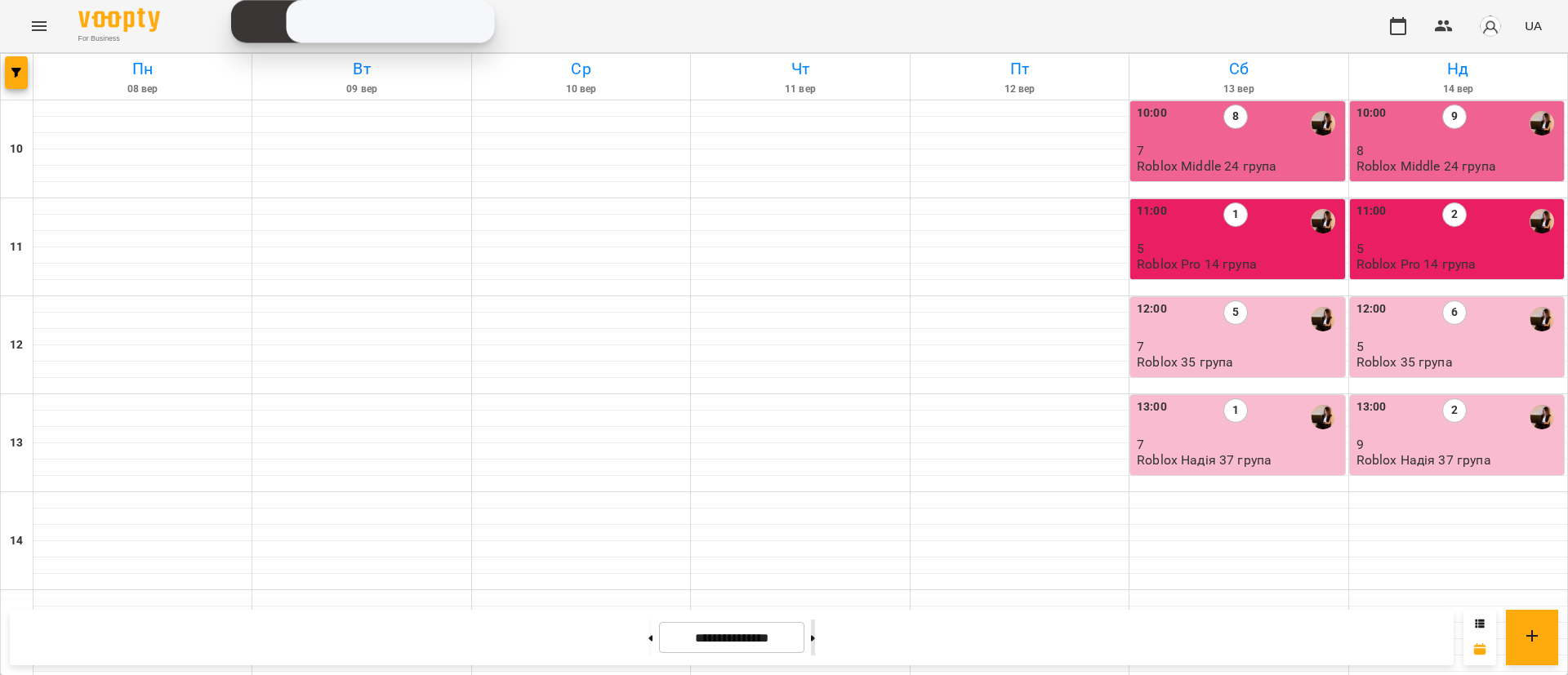
click at [815, 636] on button at bounding box center [813, 637] width 4 height 36
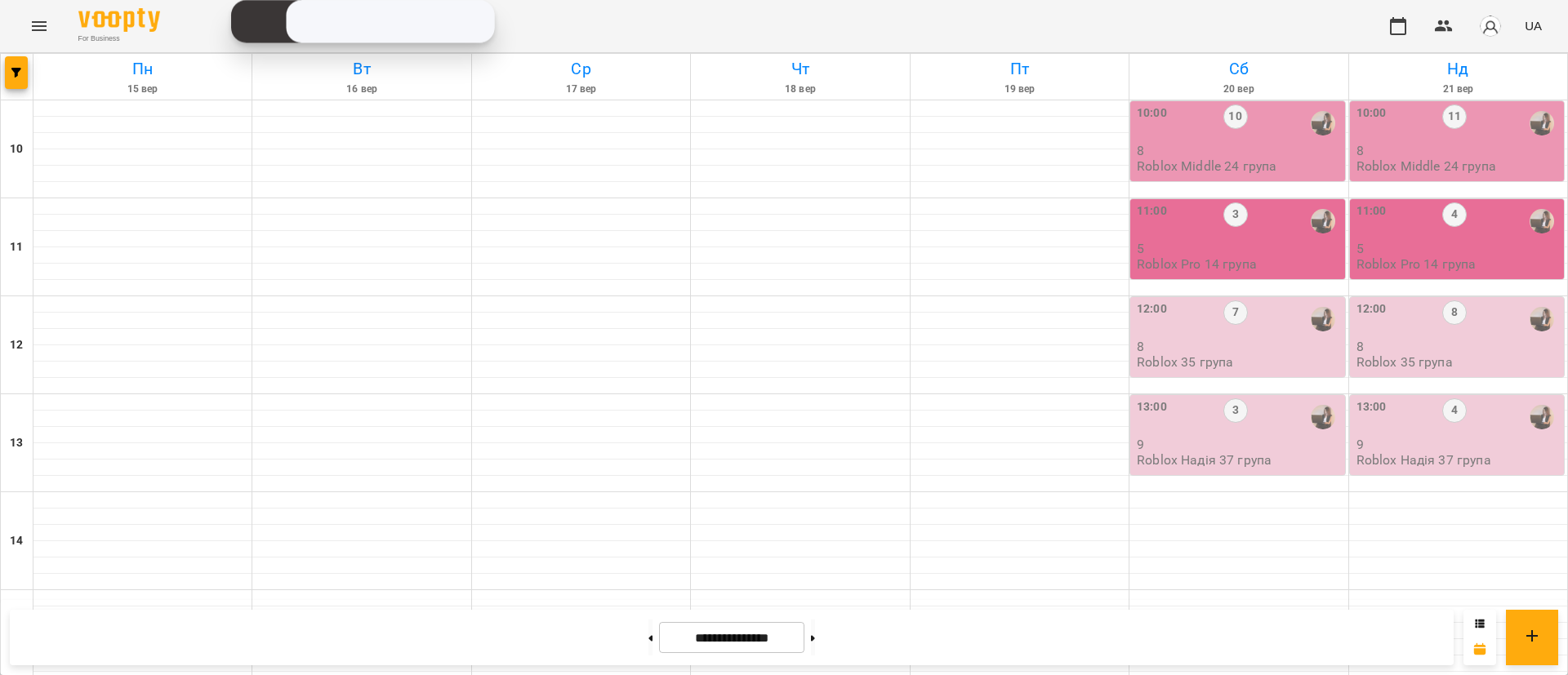
scroll to position [0, 0]
click at [1152, 154] on p "8" at bounding box center [1238, 151] width 204 height 14
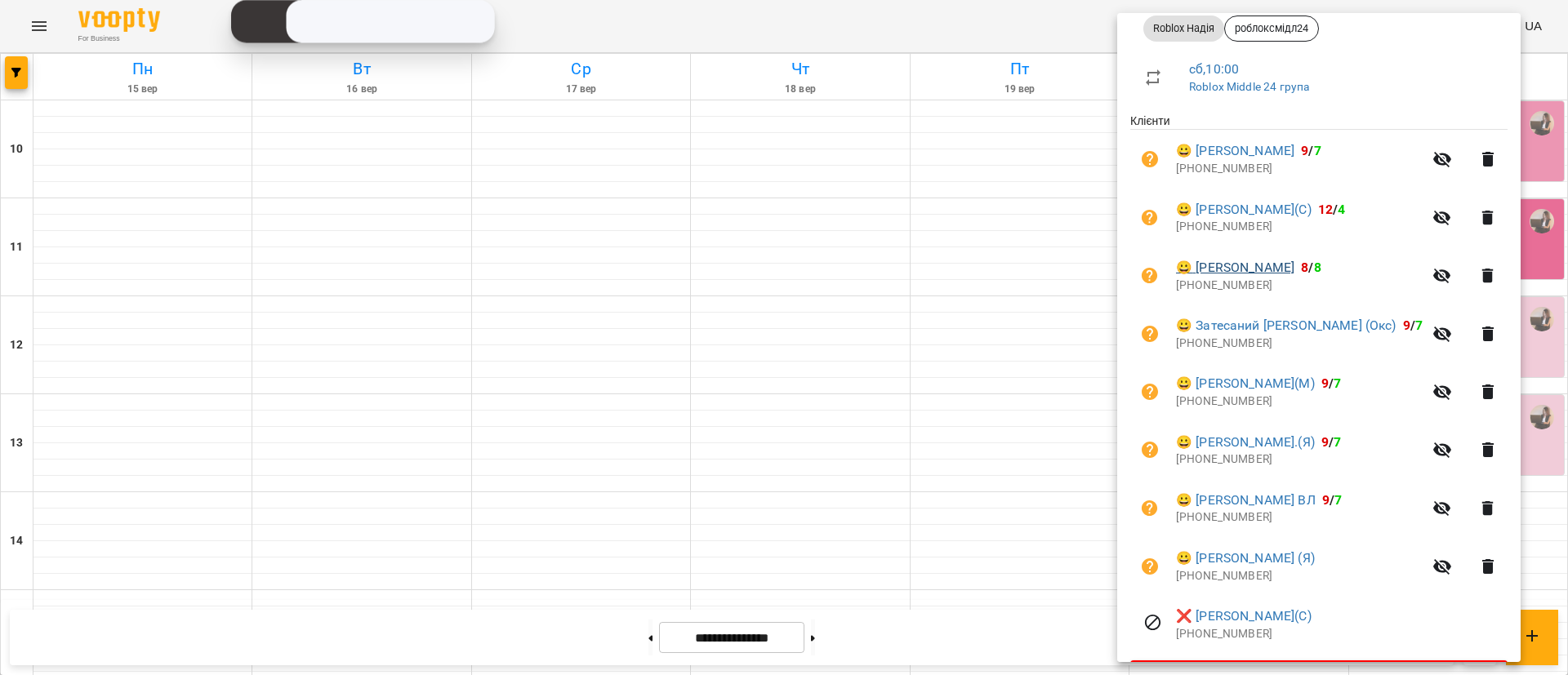
scroll to position [300, 0]
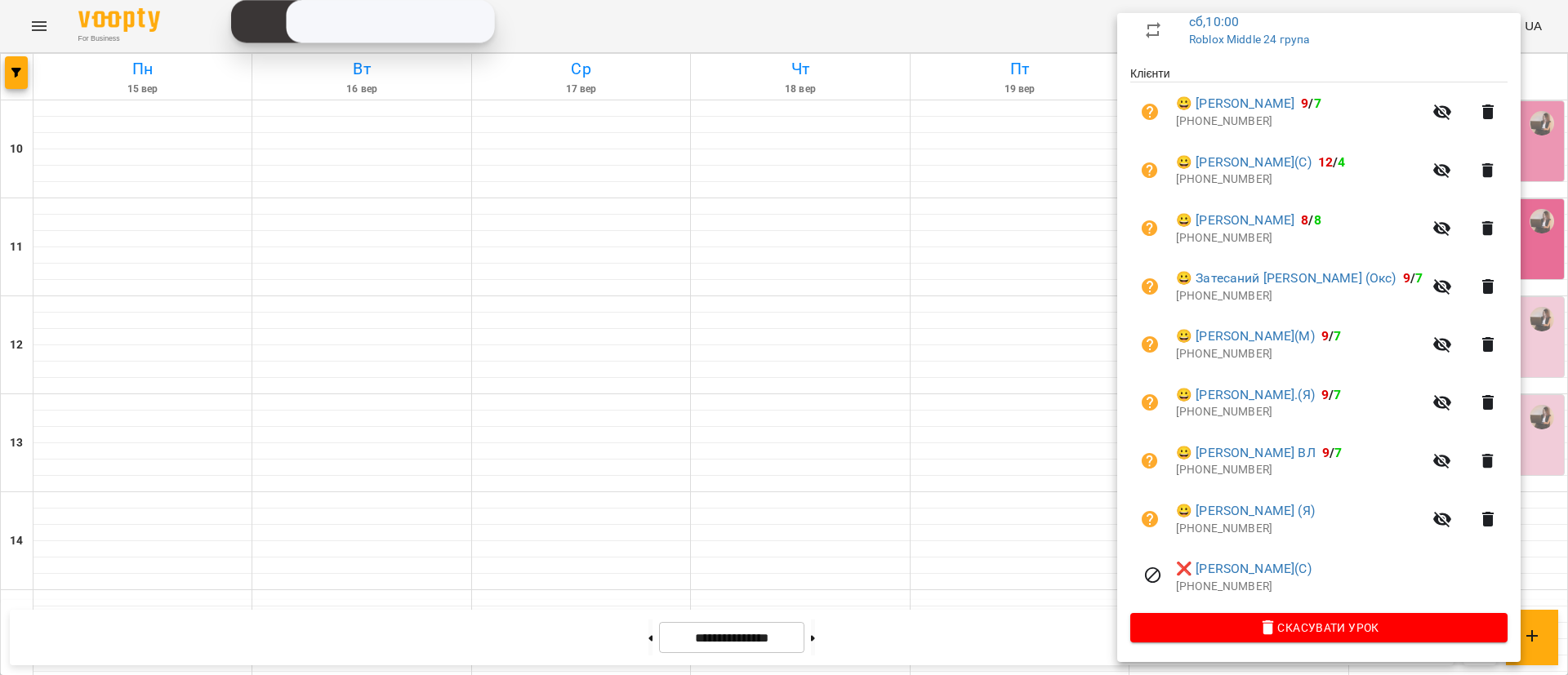
click at [839, 463] on div at bounding box center [784, 337] width 1568 height 675
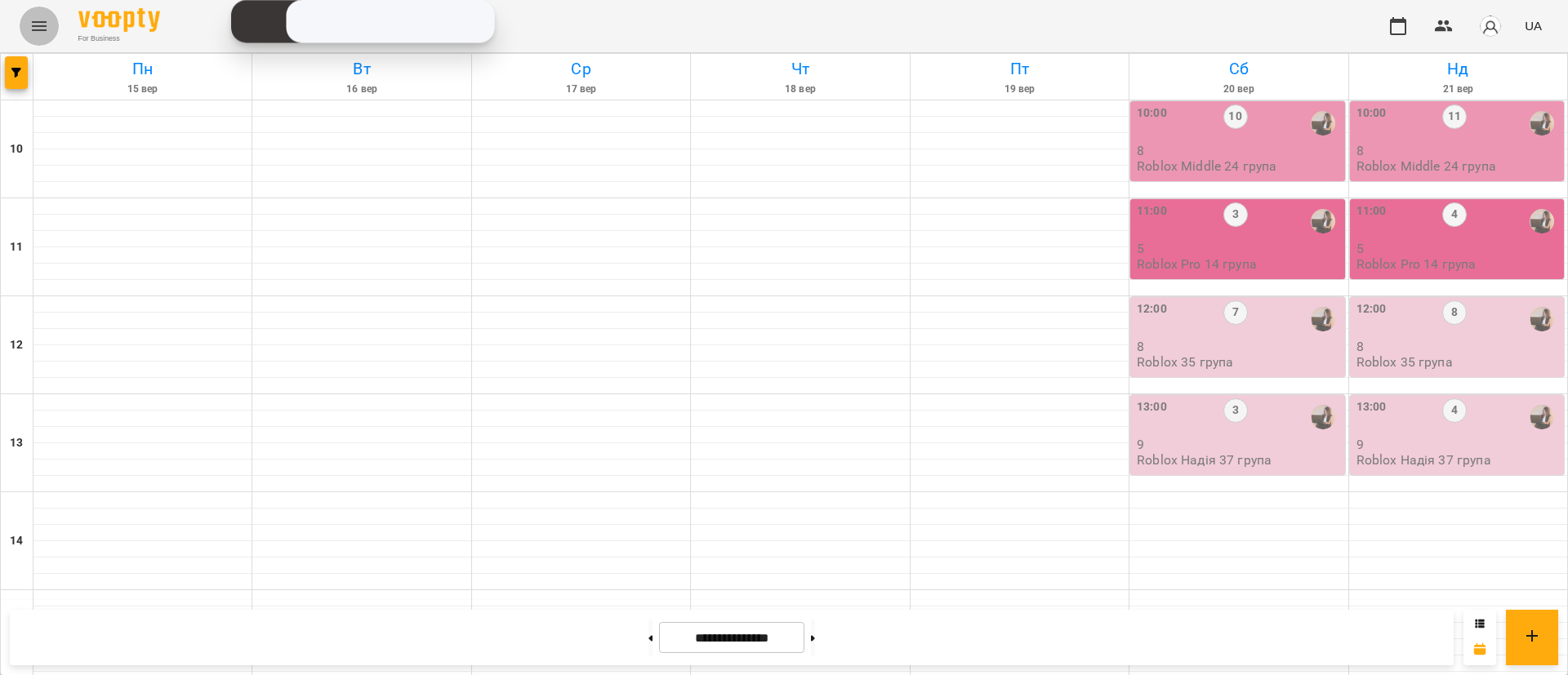
click at [42, 39] on button "Menu" at bounding box center [39, 26] width 39 height 39
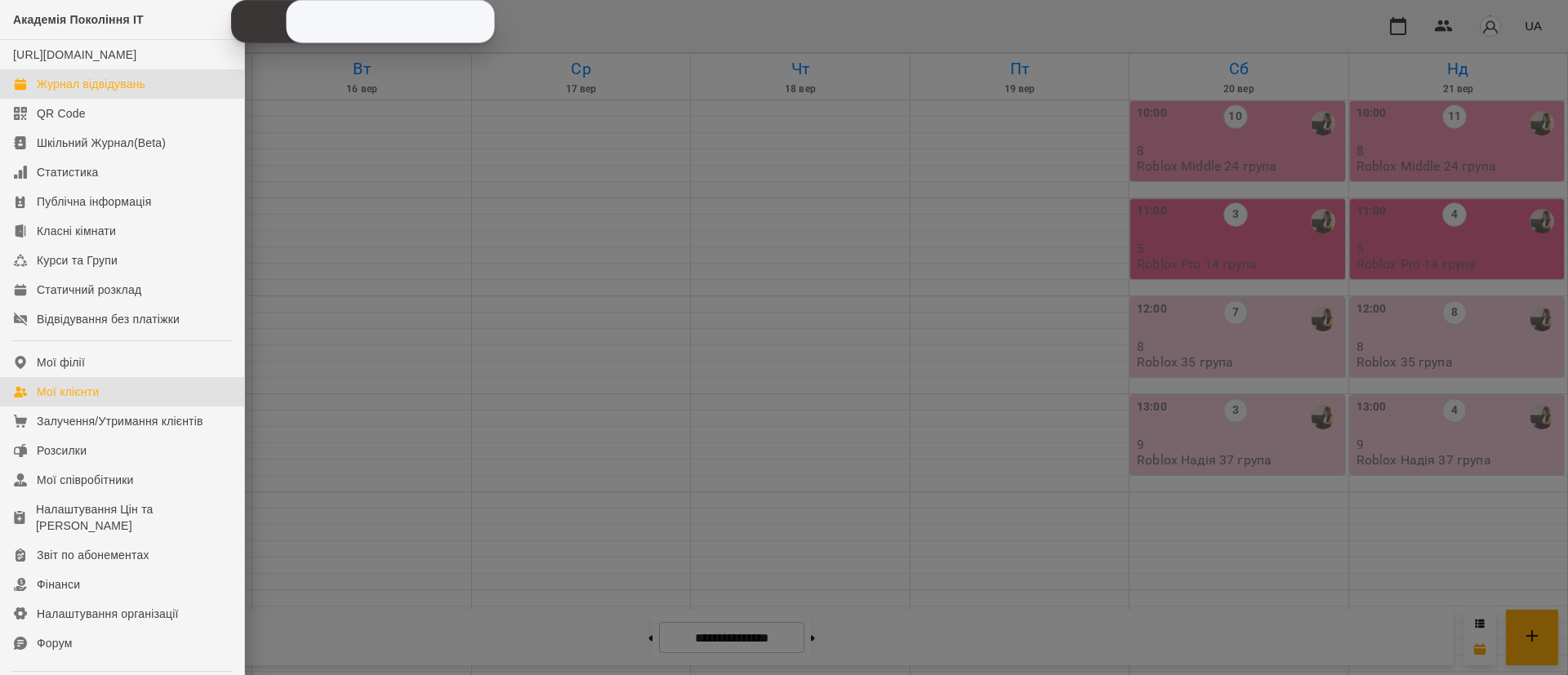
click at [47, 400] on div "Мої клієнти" at bounding box center [67, 392] width 62 height 17
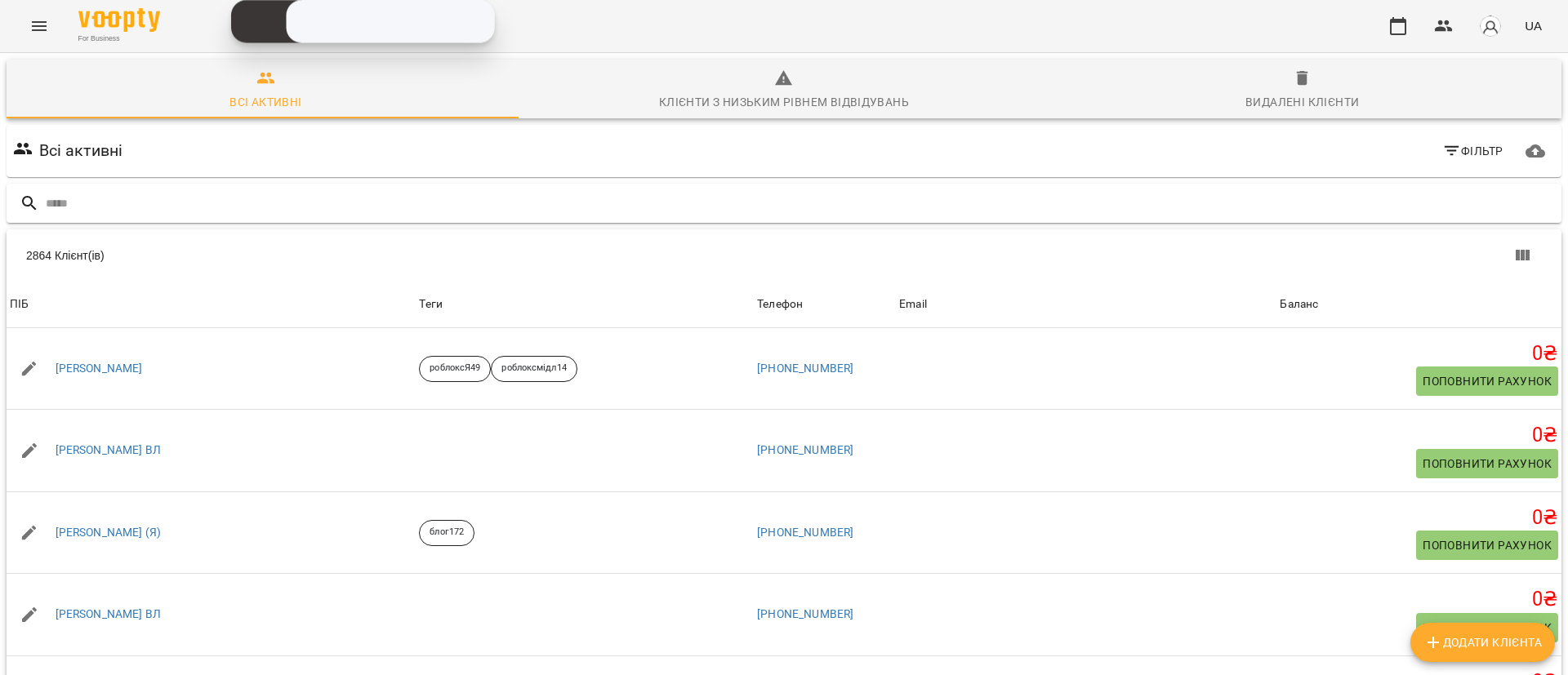
click at [455, 189] on div at bounding box center [784, 204] width 1555 height 40
click at [279, 214] on input "text" at bounding box center [800, 203] width 1509 height 27
paste input "**********"
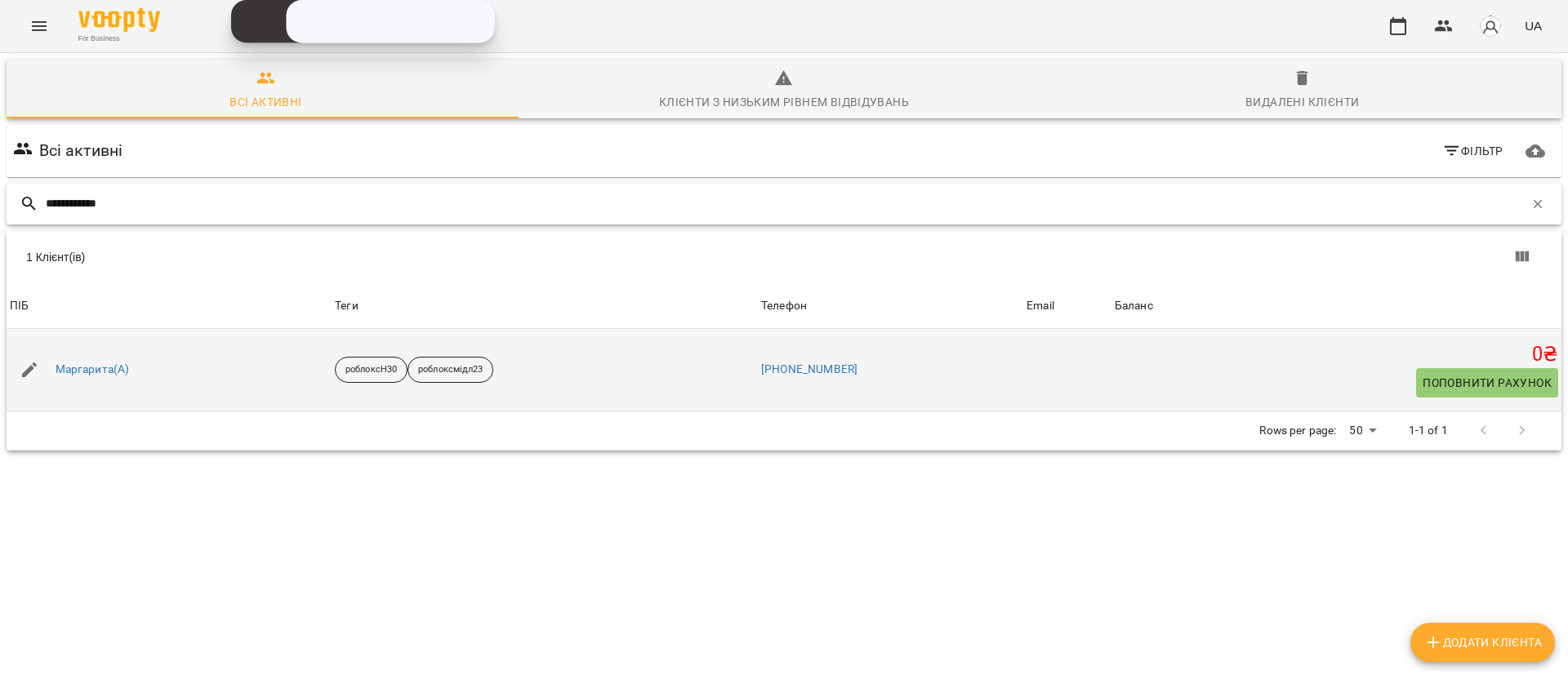
type input "**********"
click at [21, 373] on icon "button" at bounding box center [30, 370] width 20 height 20
select select "**"
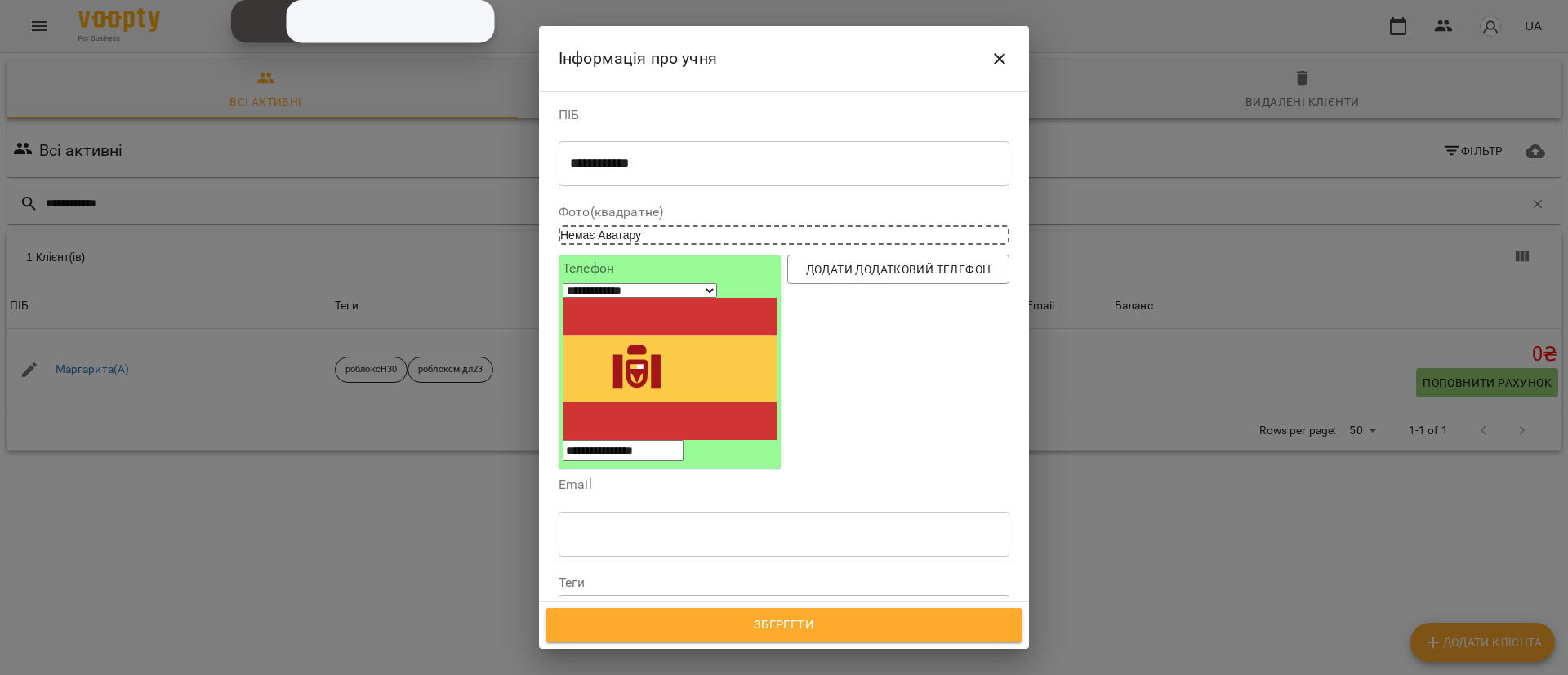
click at [797, 598] on div "роблоксН30 роблоксмідл23" at bounding box center [754, 611] width 390 height 27
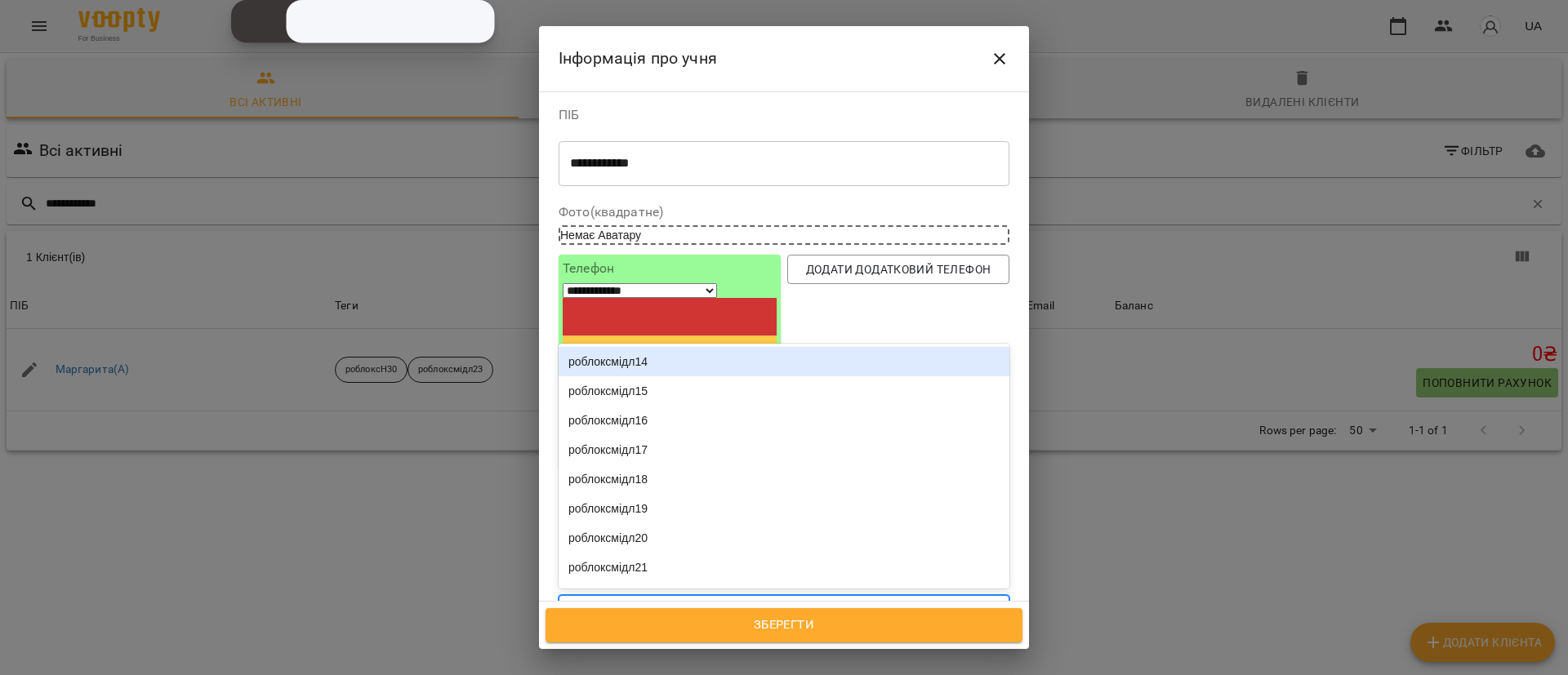
type input "**********"
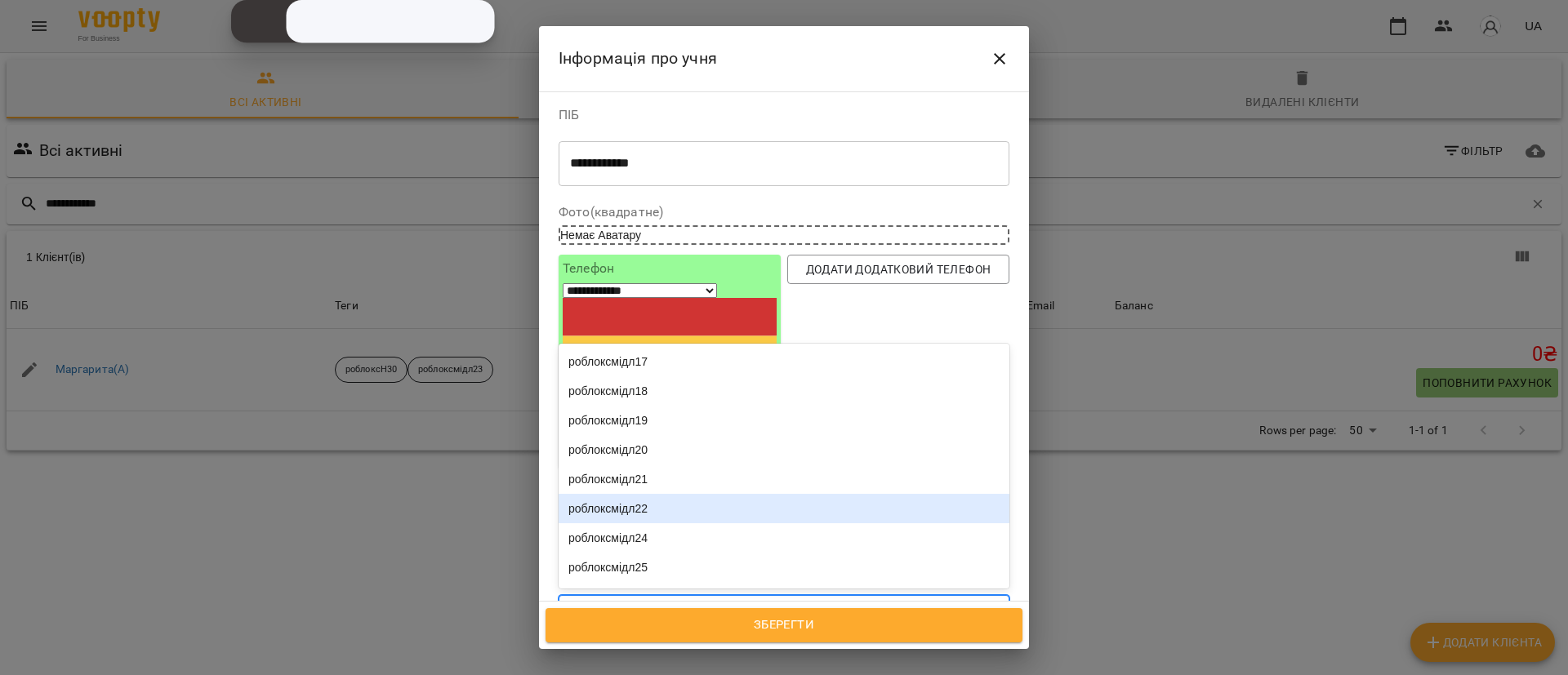
scroll to position [122, 0]
click at [682, 489] on div "роблоксмідл24" at bounding box center [784, 503] width 450 height 29
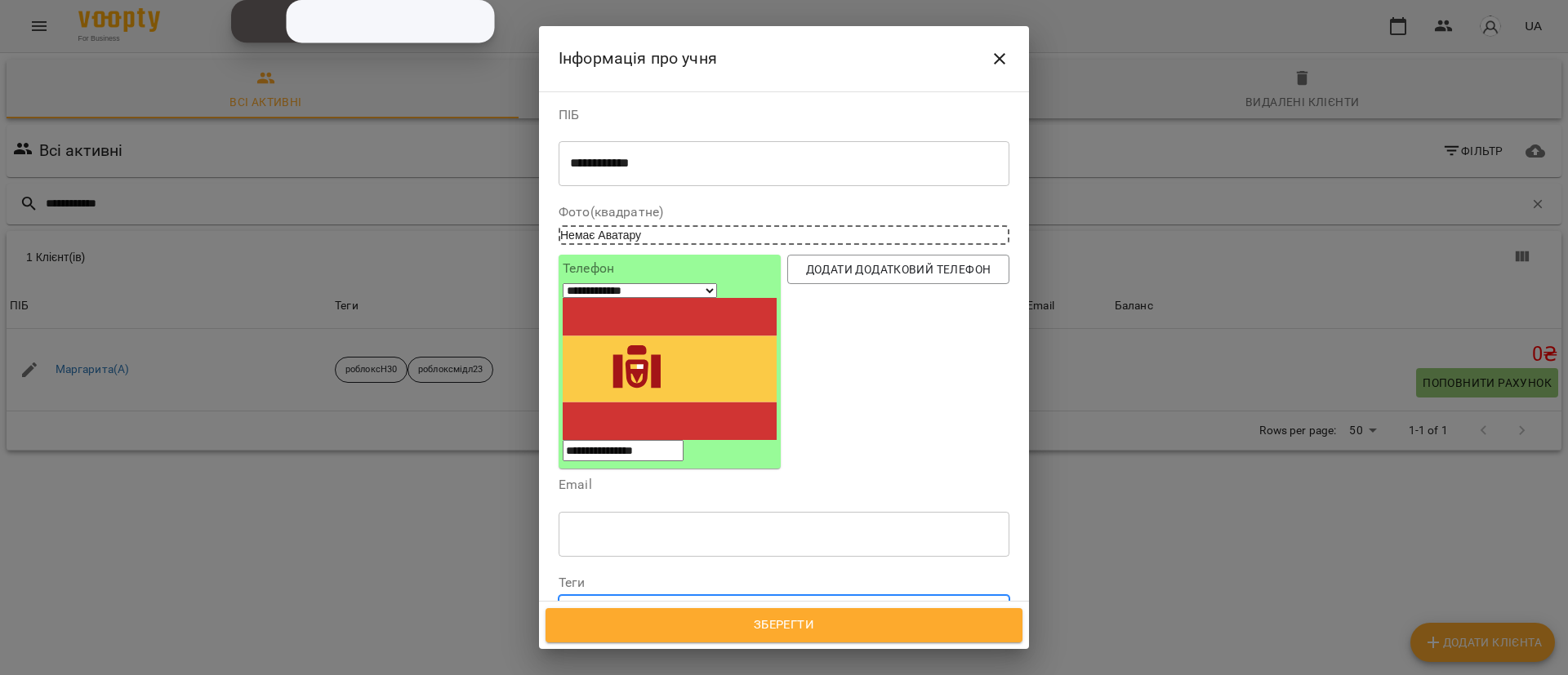
click at [743, 602] on div at bounding box center [734, 611] width 18 height 19
click at [764, 617] on span "Зберегти" at bounding box center [784, 624] width 441 height 21
